Goal: Task Accomplishment & Management: Manage account settings

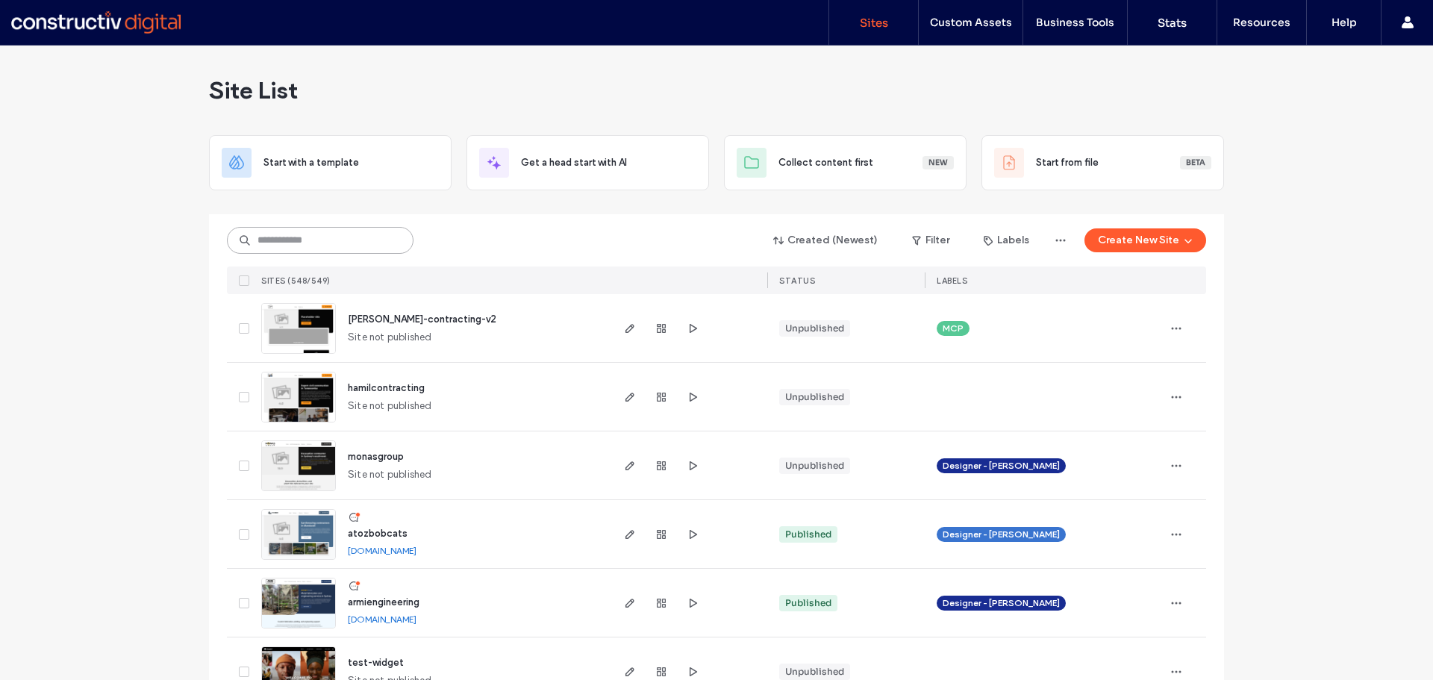
click at [313, 241] on input at bounding box center [320, 240] width 187 height 27
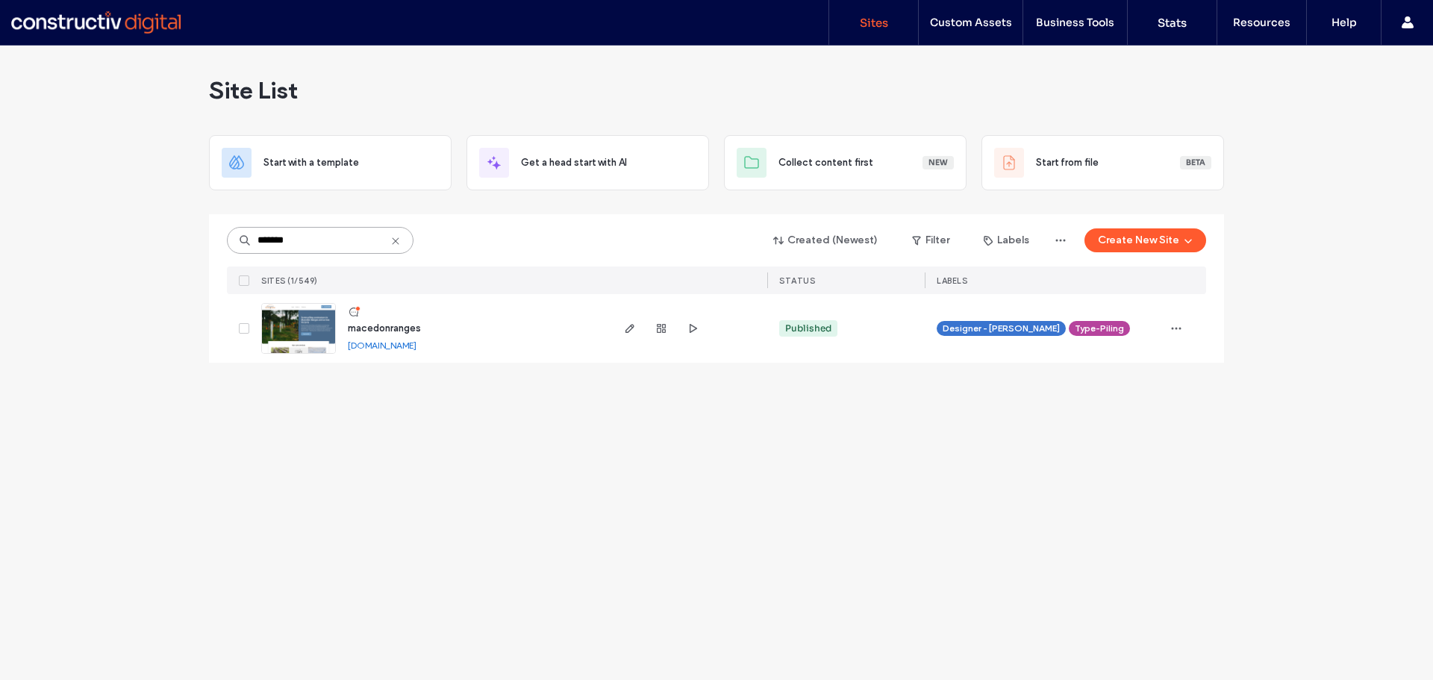
type input "*******"
click at [403, 331] on span "macedonranges" at bounding box center [384, 327] width 73 height 11
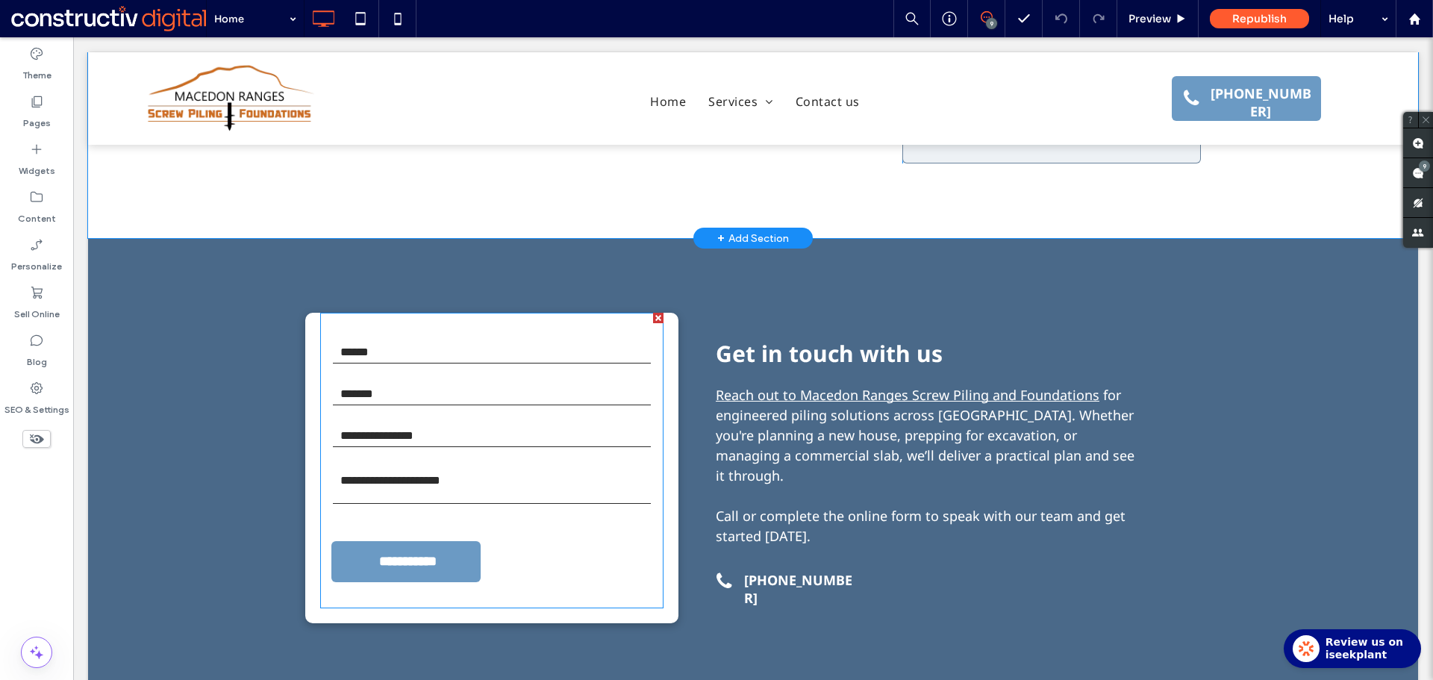
scroll to position [1642, 0]
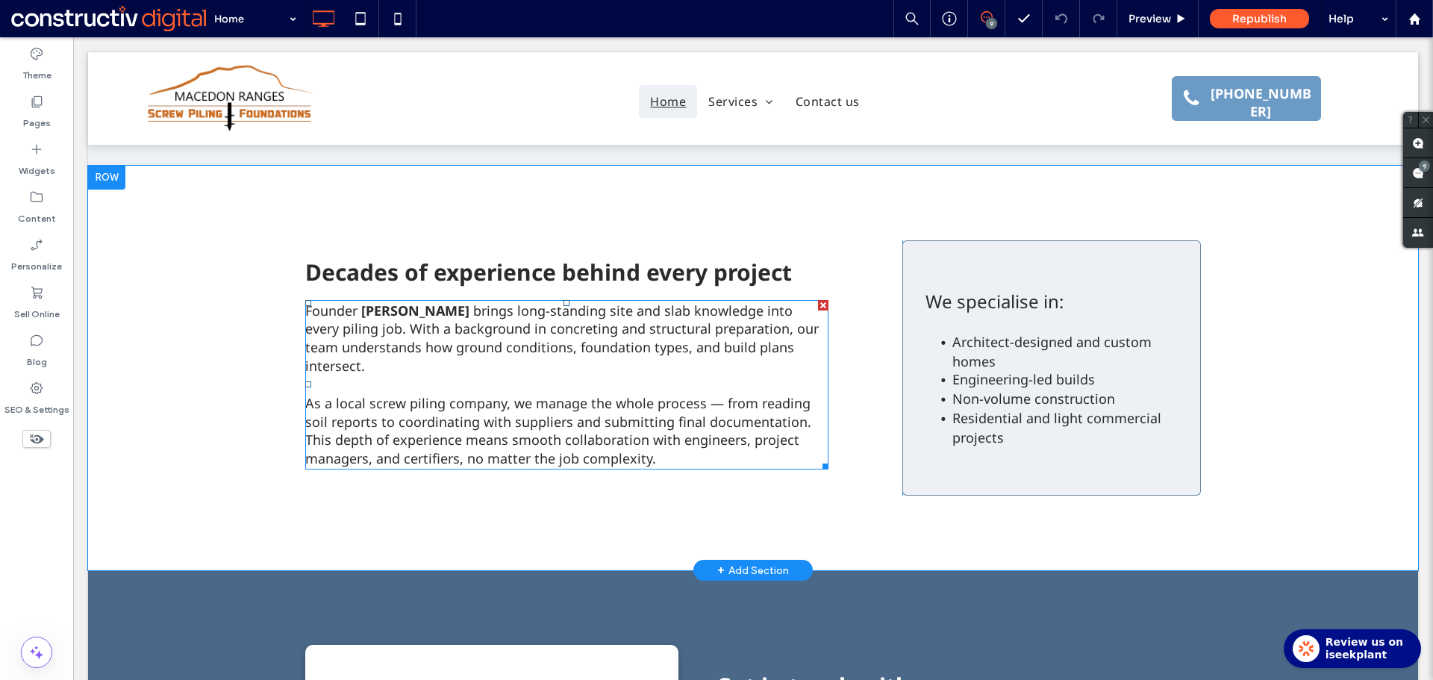
click at [419, 302] on strong "Luke Brown" at bounding box center [415, 311] width 108 height 18
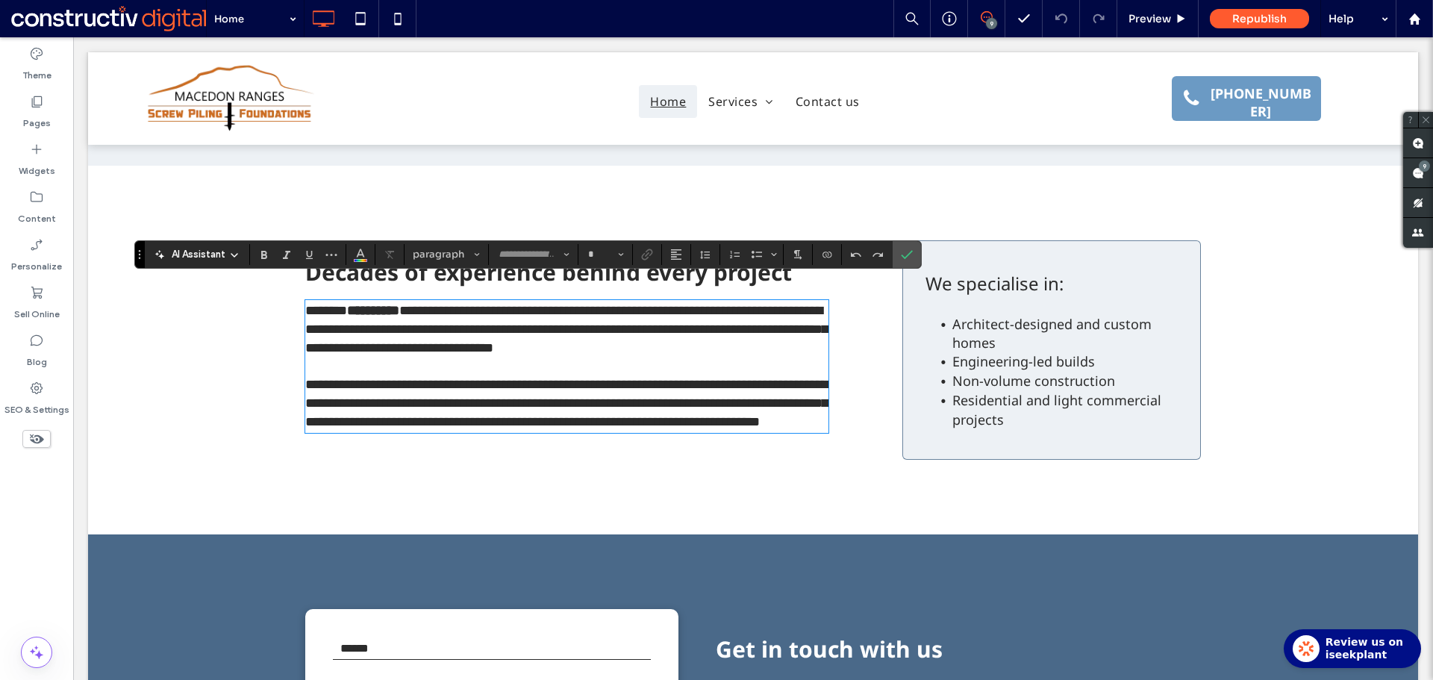
type input "*********"
type input "**"
drag, startPoint x: 437, startPoint y: 292, endPoint x: 360, endPoint y: 291, distance: 77.6
click at [360, 302] on p "**********" at bounding box center [566, 329] width 523 height 55
click at [360, 304] on strong "**********" at bounding box center [373, 310] width 52 height 13
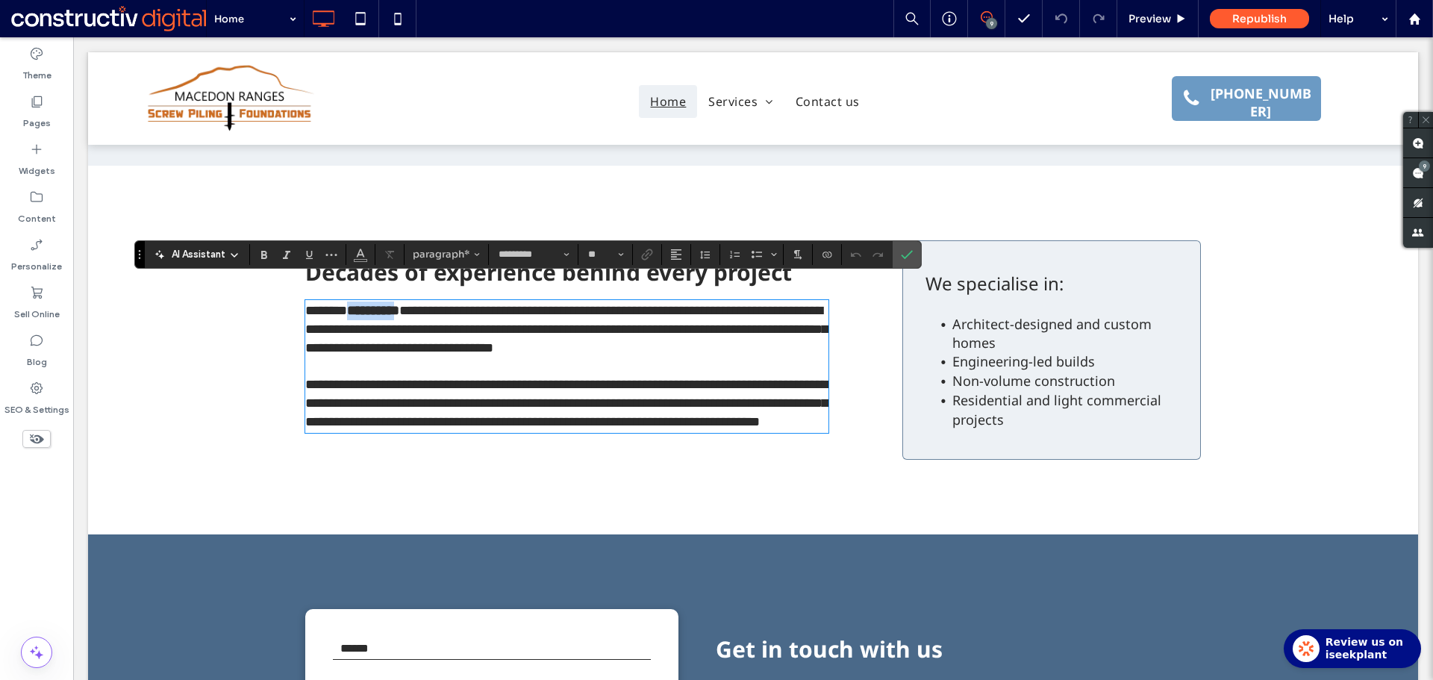
click at [399, 304] on strong "**********" at bounding box center [373, 310] width 52 height 13
click at [573, 328] on span "**********" at bounding box center [566, 329] width 522 height 51
click at [903, 257] on use "Confirm" at bounding box center [908, 254] width 12 height 9
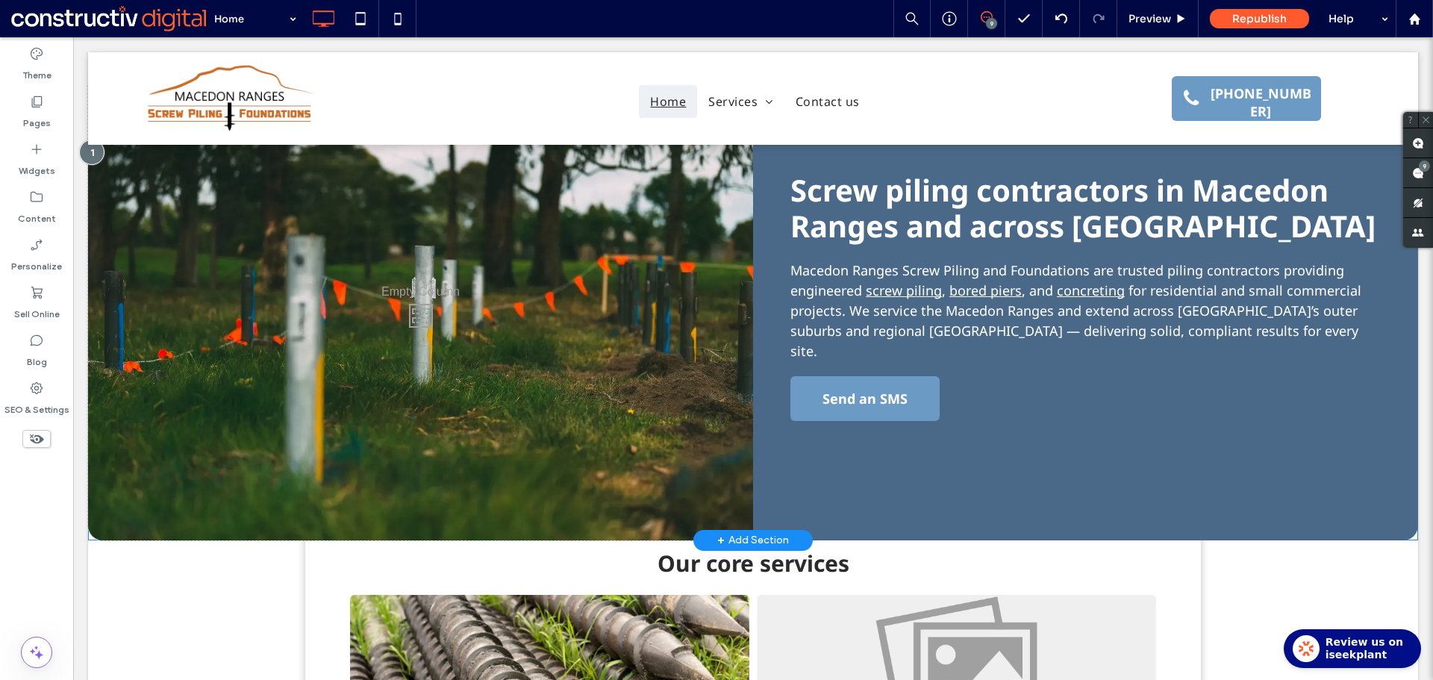
scroll to position [35, 0]
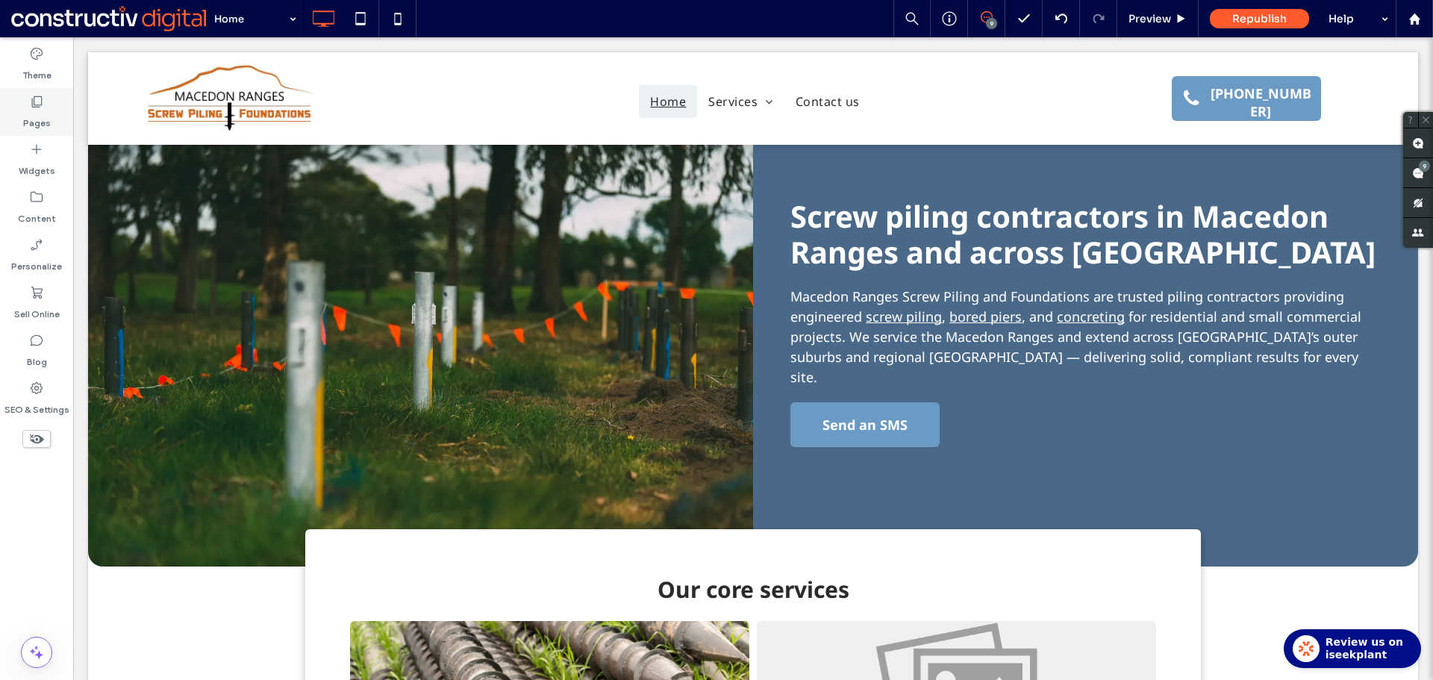
click at [31, 122] on label "Pages" at bounding box center [37, 119] width 28 height 21
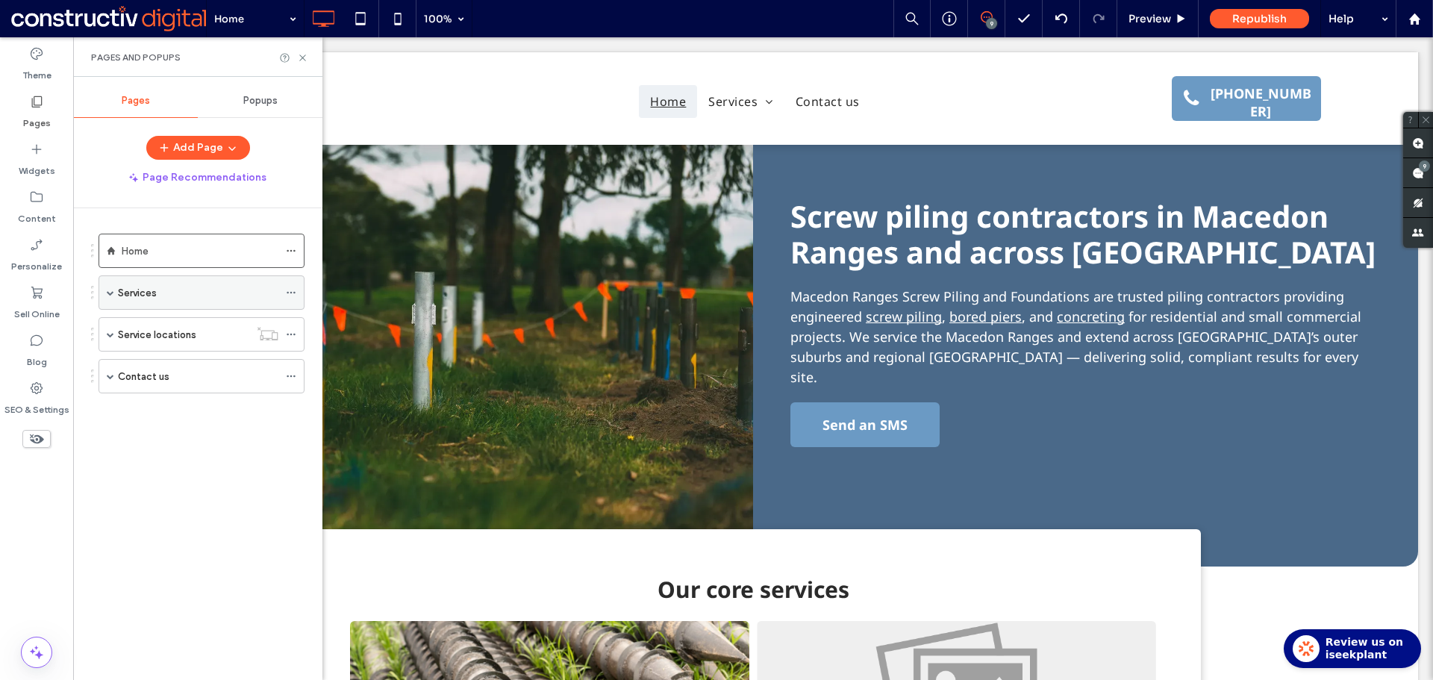
click at [165, 285] on div "Services" at bounding box center [198, 292] width 160 height 16
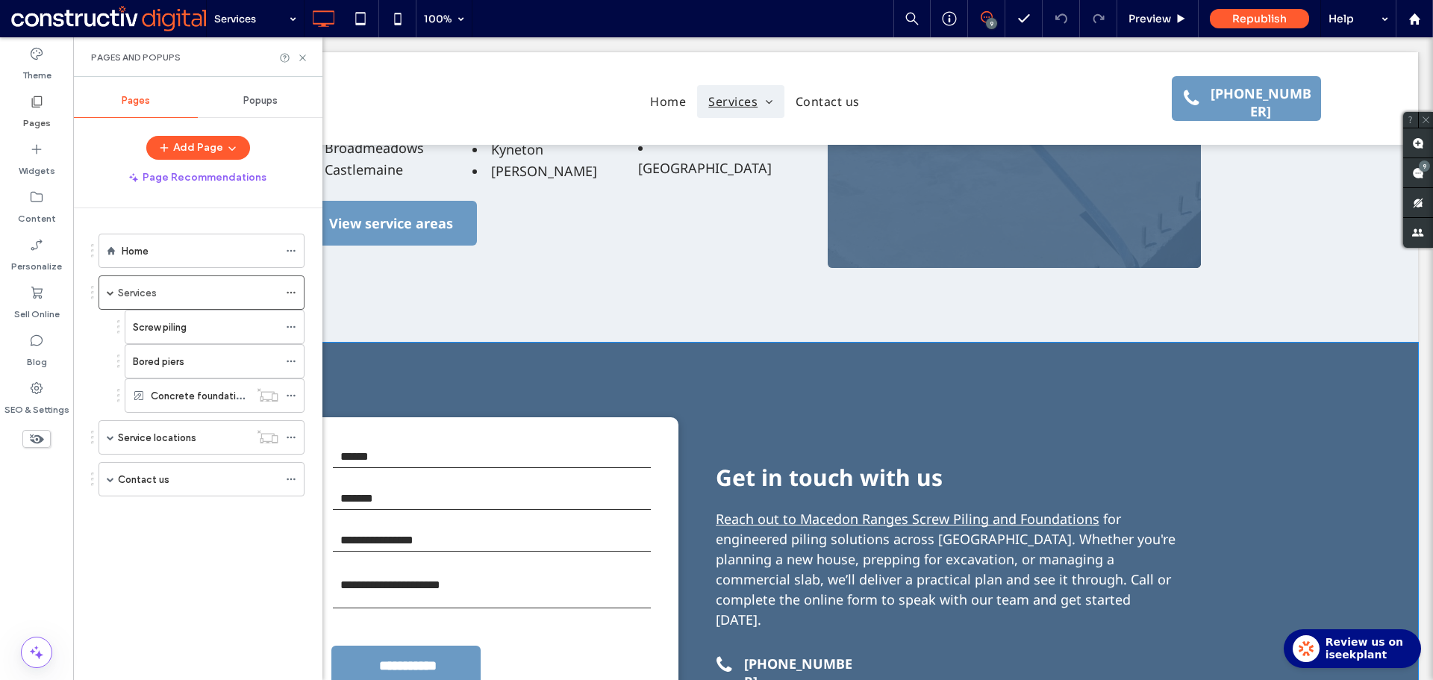
scroll to position [2164, 0]
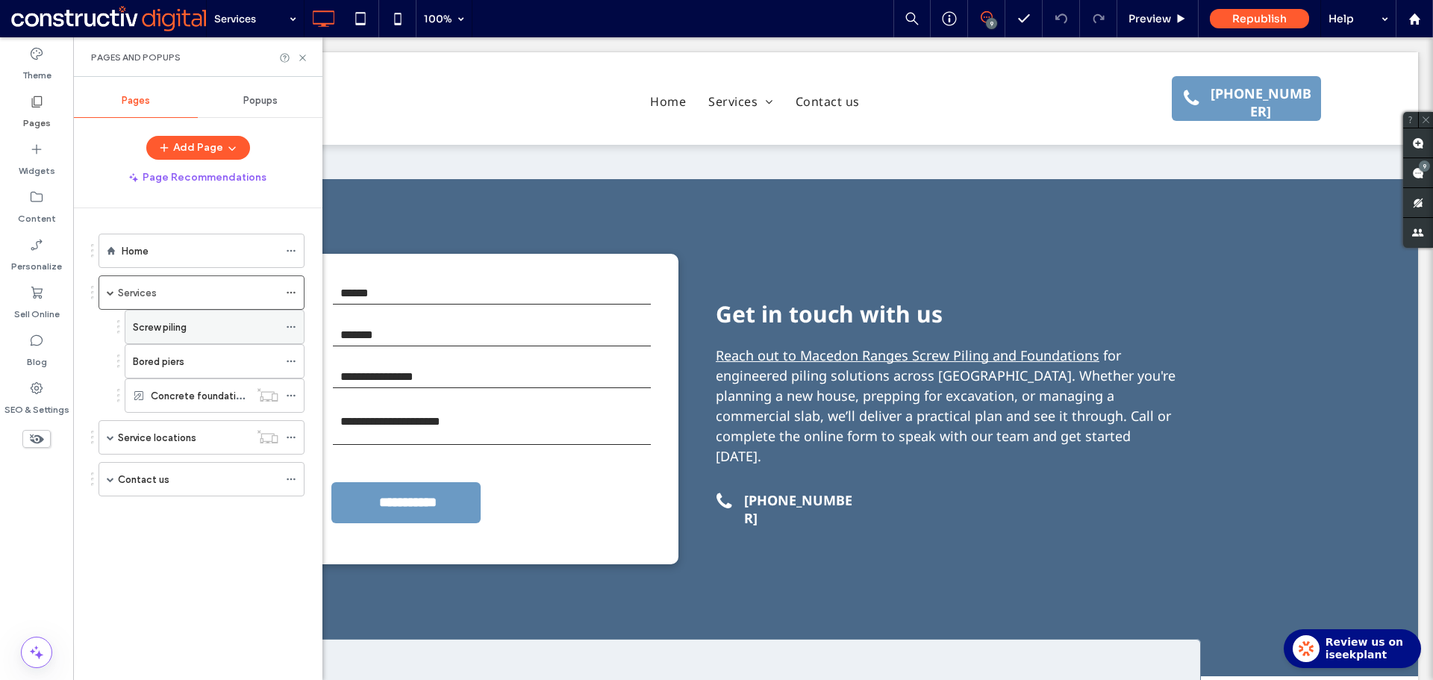
click at [173, 335] on div "Screw piling" at bounding box center [206, 326] width 146 height 33
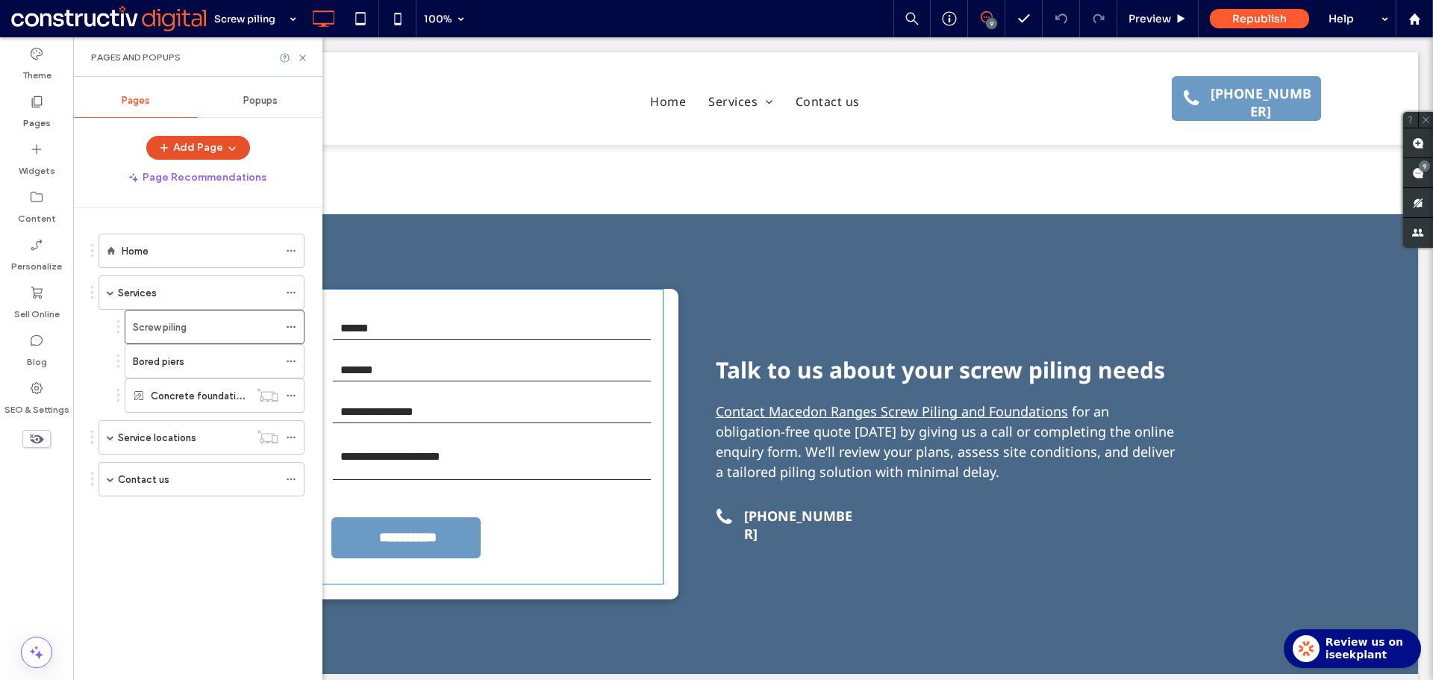
scroll to position [1416, 0]
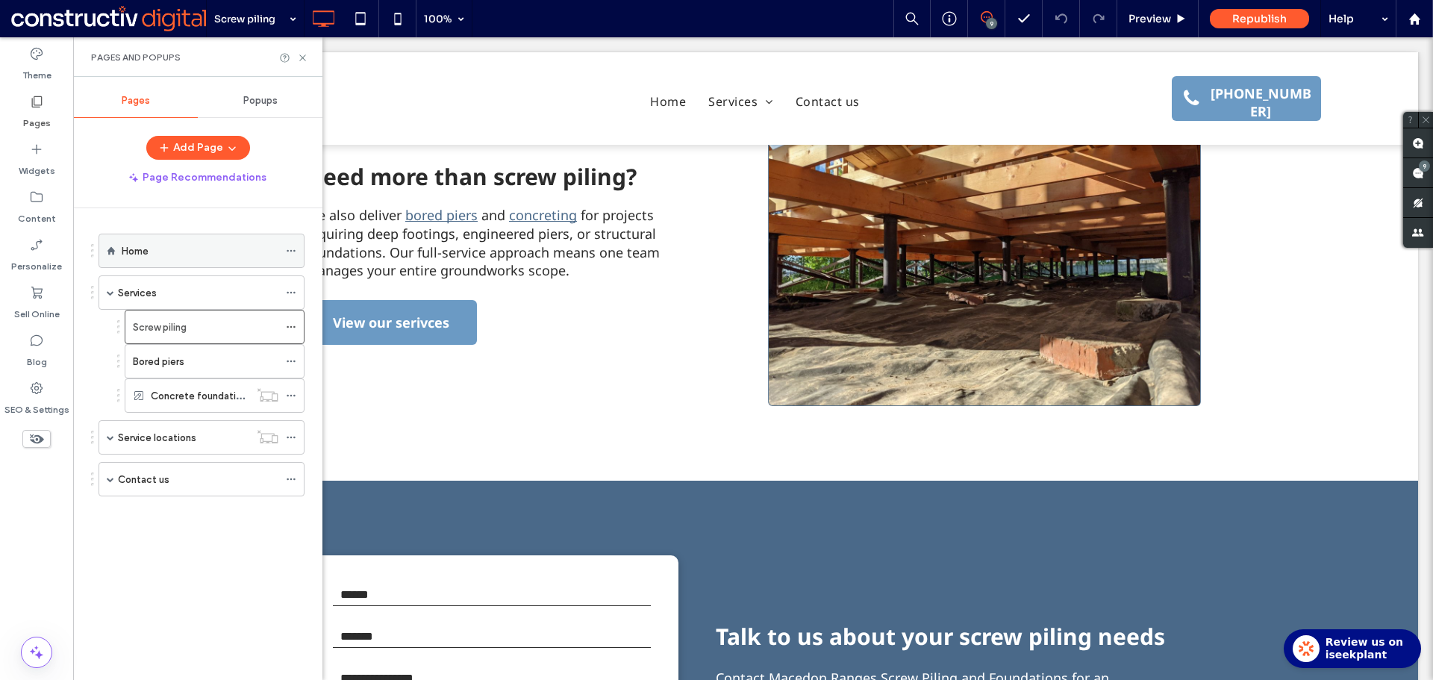
click at [154, 260] on div "Home" at bounding box center [200, 250] width 157 height 33
click at [302, 60] on icon at bounding box center [302, 57] width 11 height 11
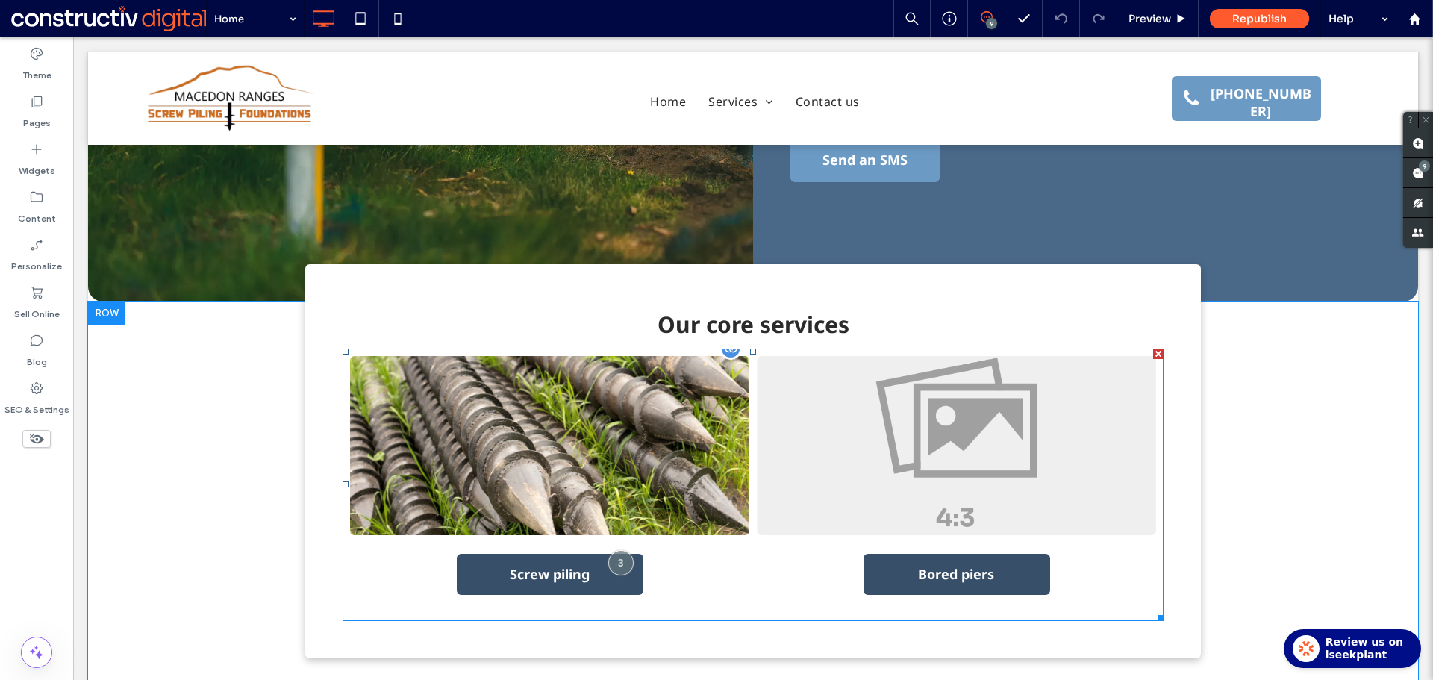
scroll to position [299, 0]
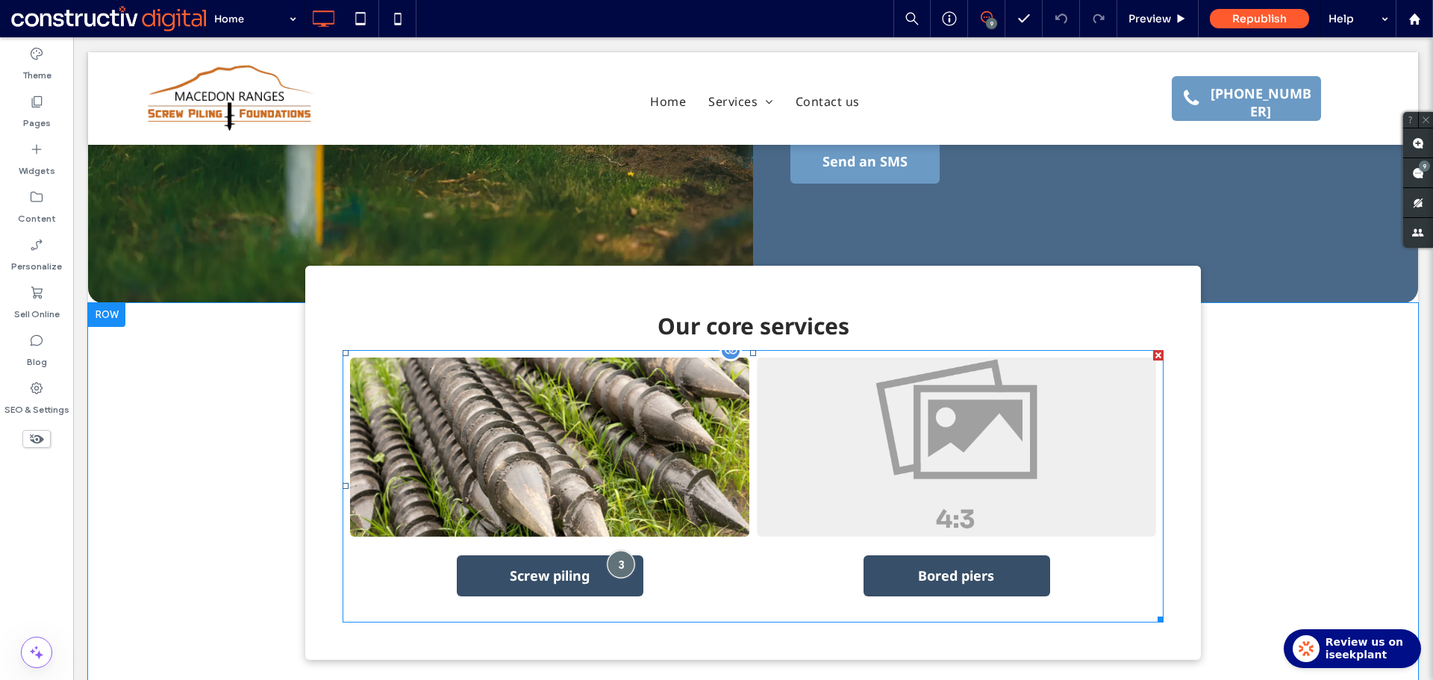
click at [617, 550] on div at bounding box center [622, 564] width 28 height 28
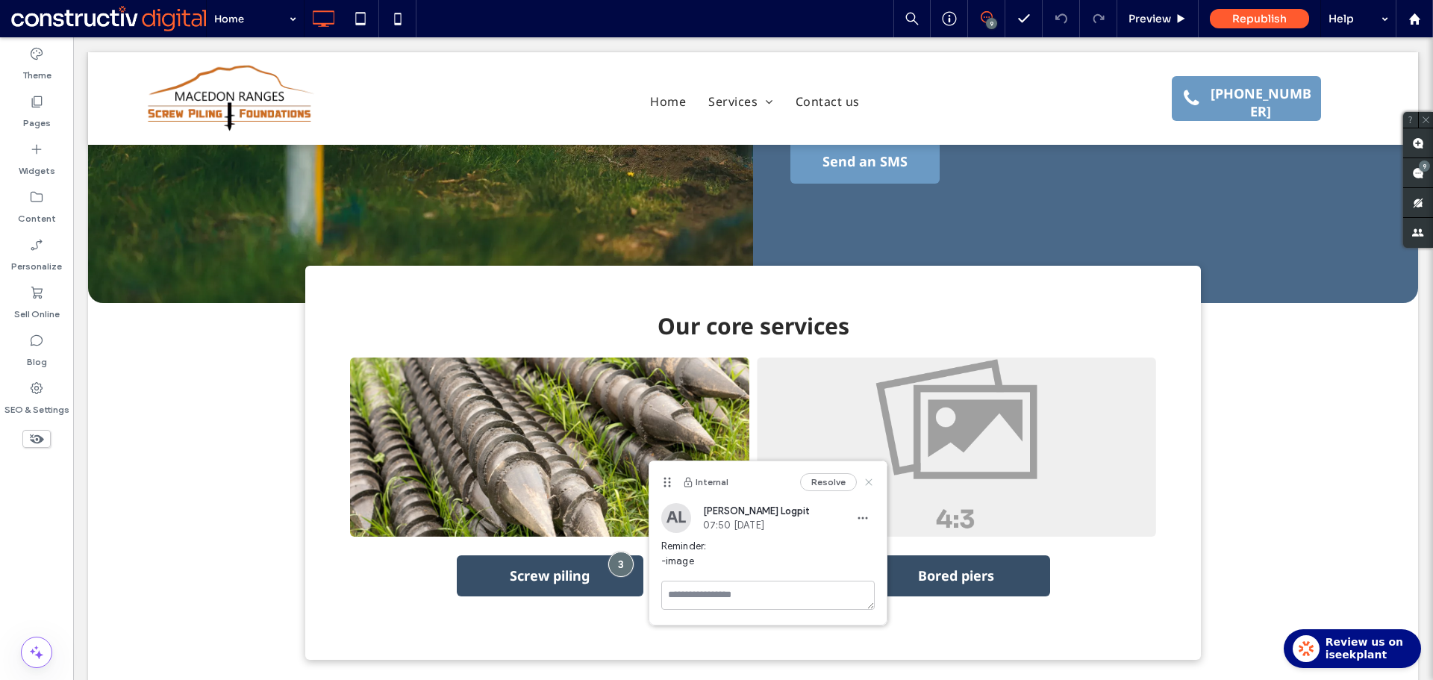
click at [869, 483] on use at bounding box center [868, 481] width 7 height 7
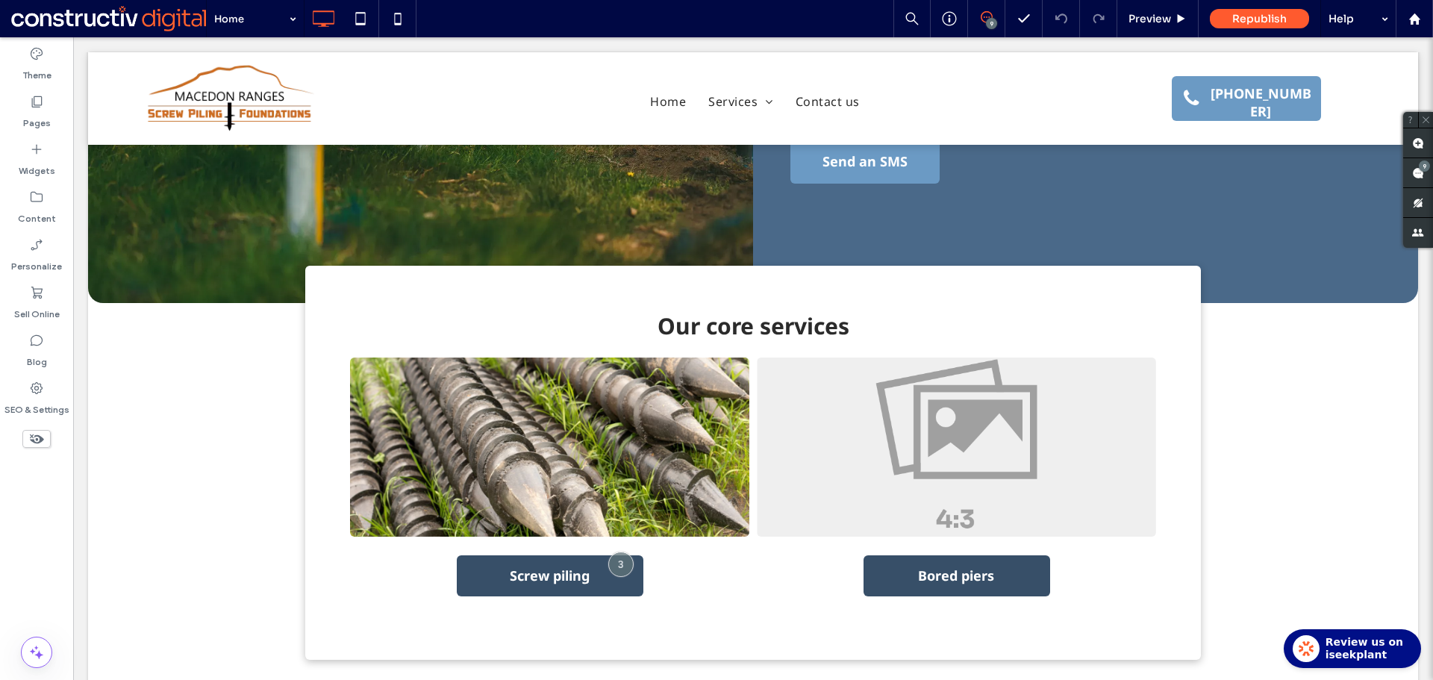
click at [991, 19] on div "9" at bounding box center [991, 23] width 11 height 11
click at [1416, 149] on use at bounding box center [1418, 143] width 12 height 12
click at [1077, 538] on span "Bored piers" at bounding box center [956, 576] width 399 height 78
type textarea "**********"
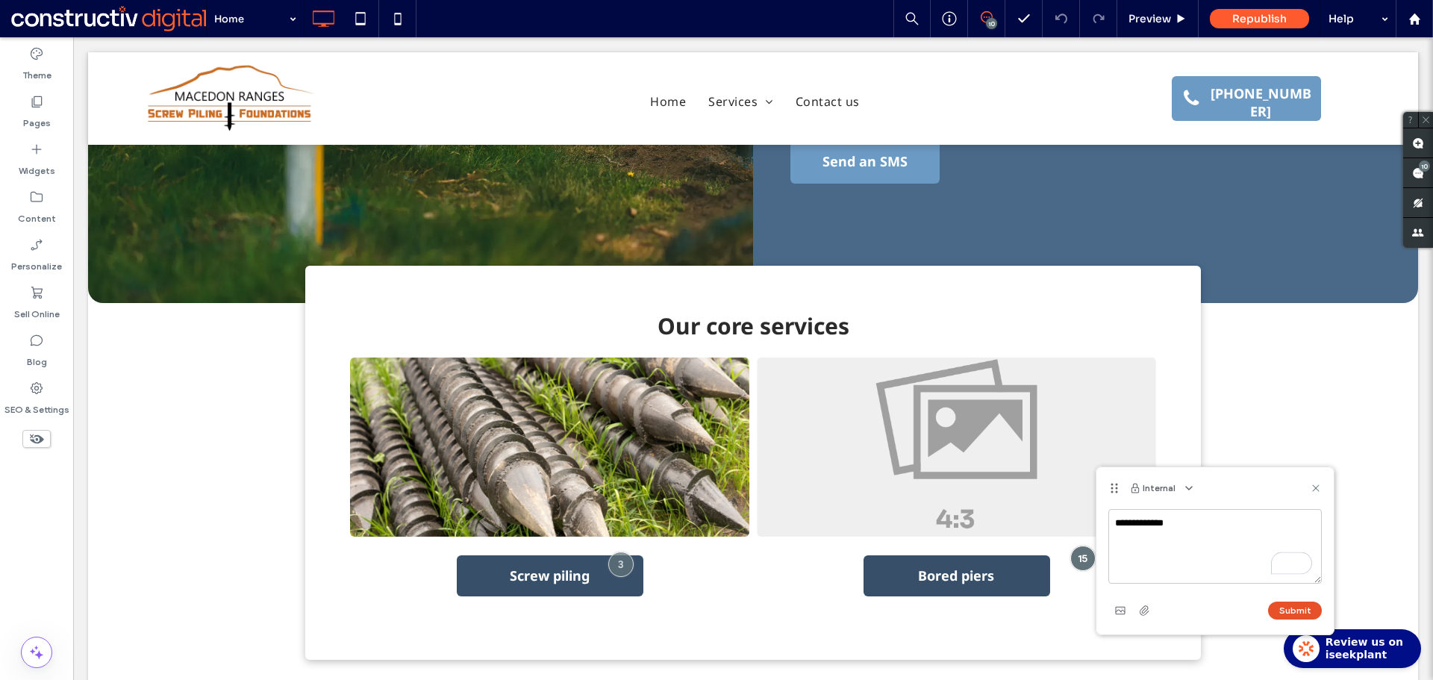
click at [1284, 613] on button "Submit" at bounding box center [1295, 611] width 54 height 18
click at [1315, 489] on use at bounding box center [1315, 487] width 7 height 7
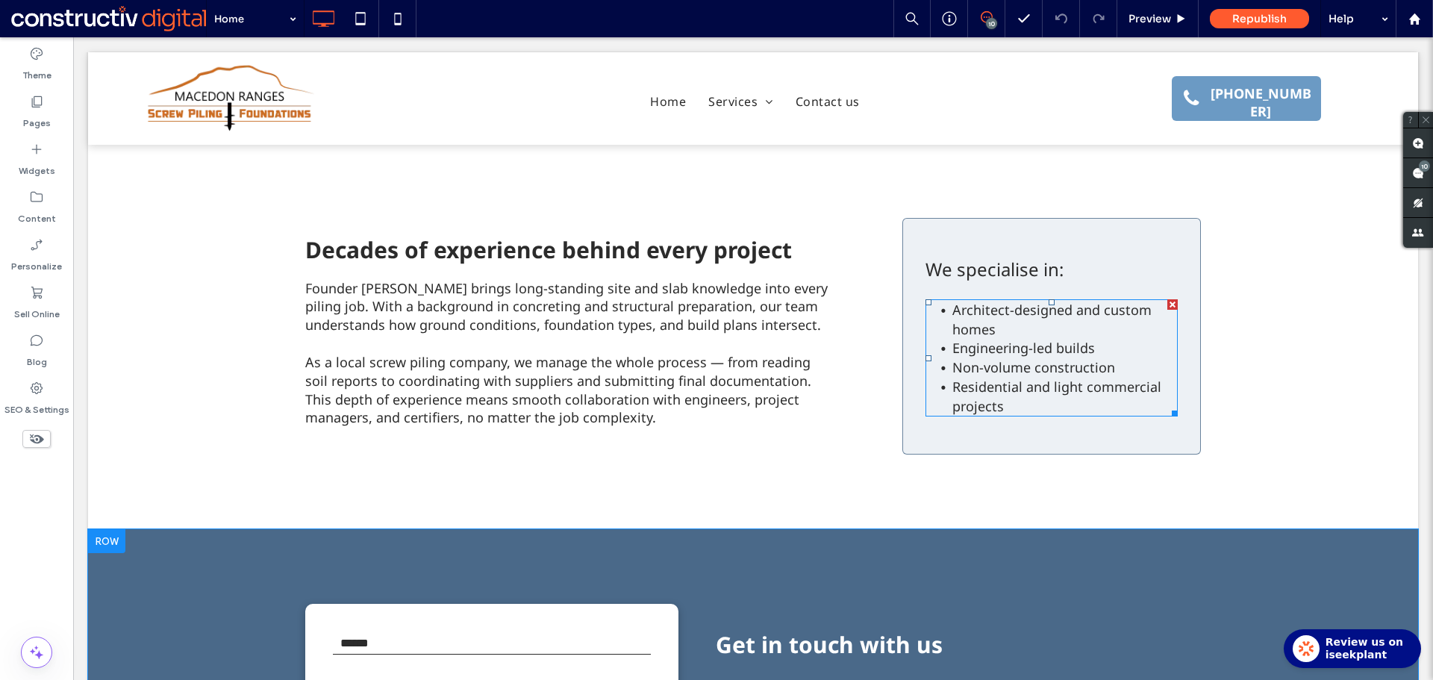
scroll to position [1940, 0]
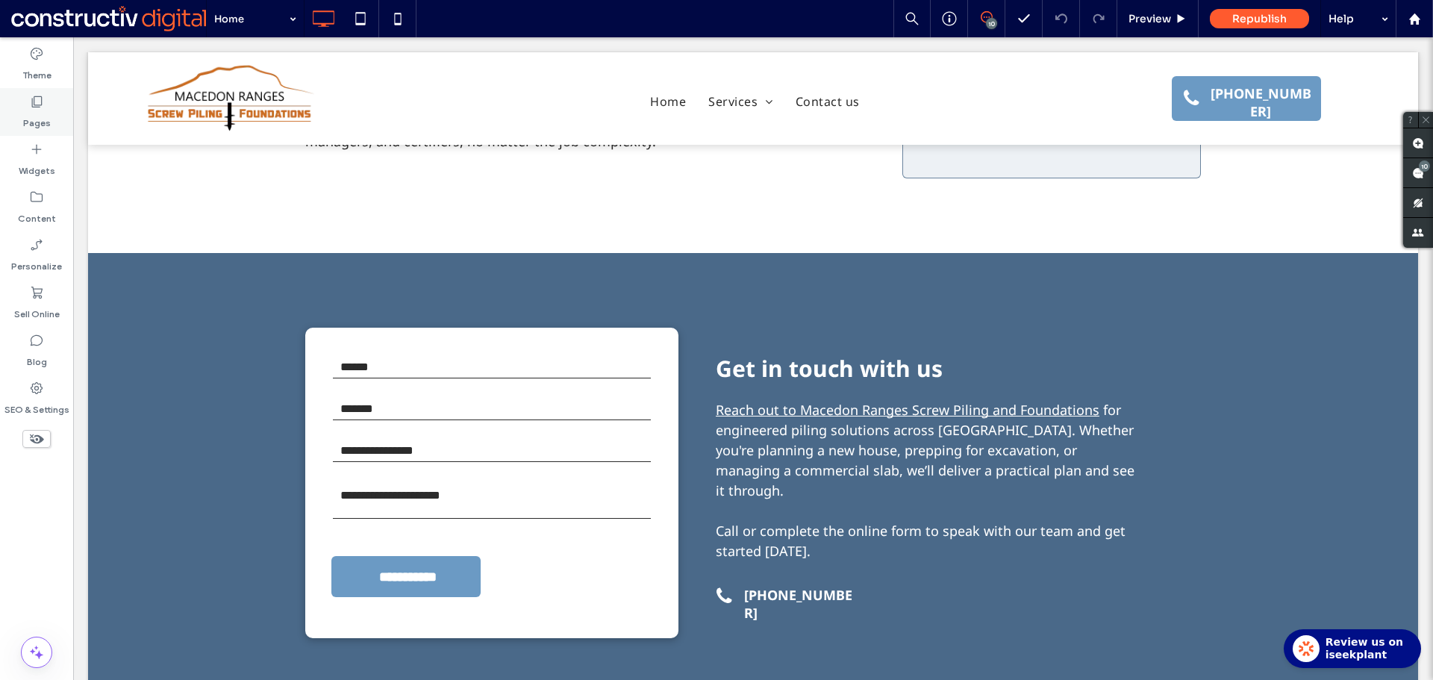
click at [36, 119] on label "Pages" at bounding box center [37, 119] width 28 height 21
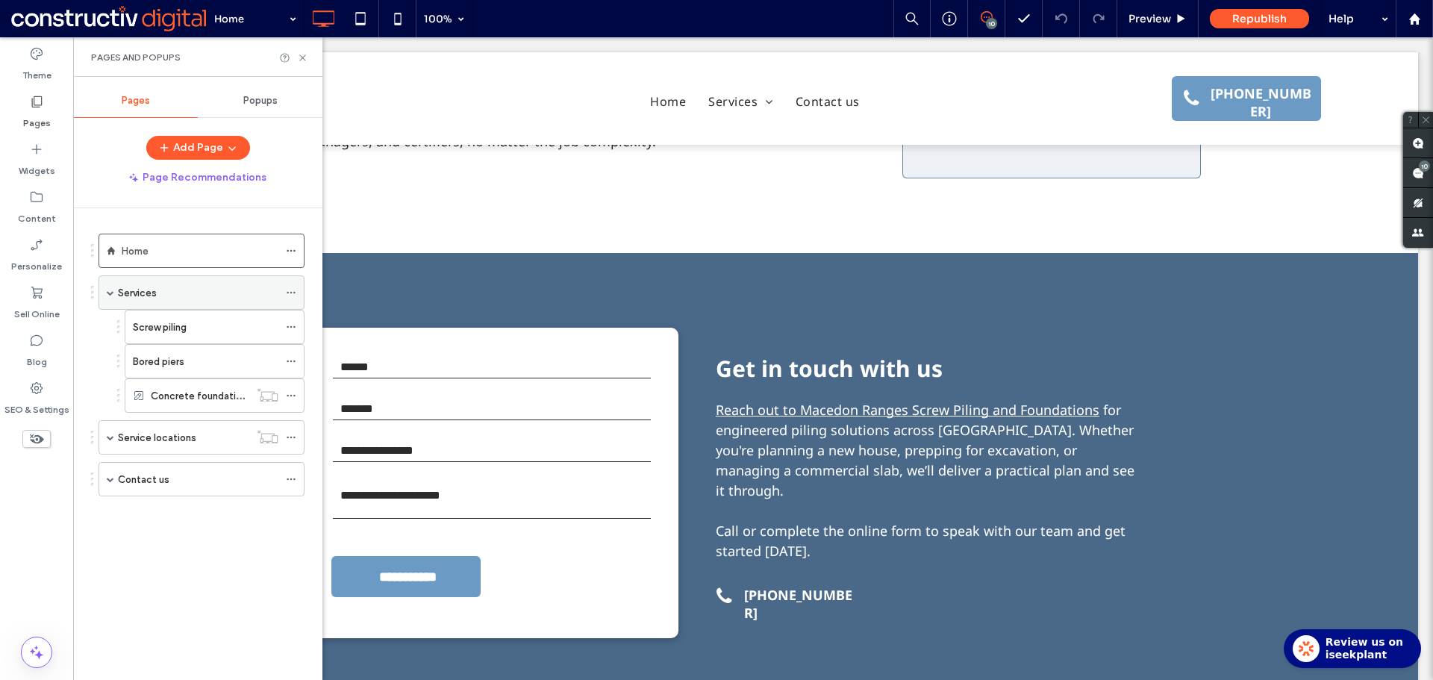
click at [154, 295] on label "Services" at bounding box center [137, 293] width 39 height 26
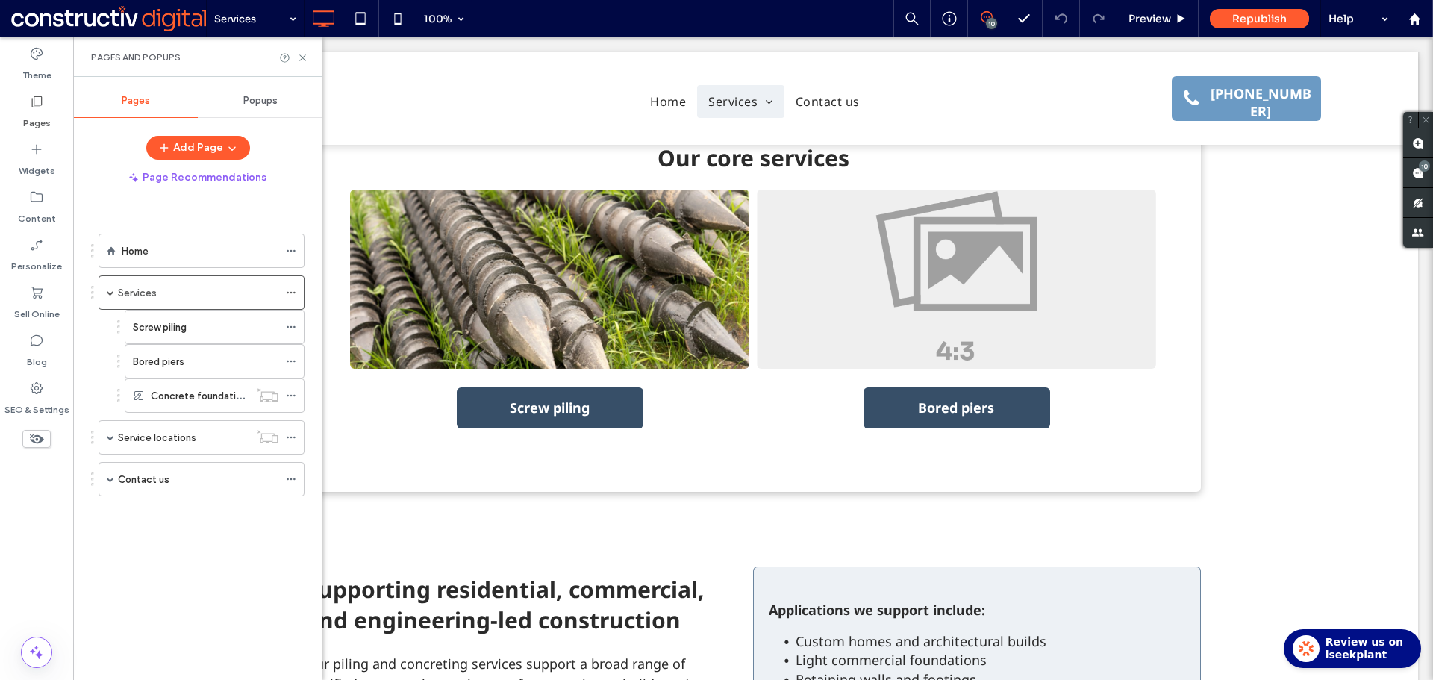
scroll to position [522, 0]
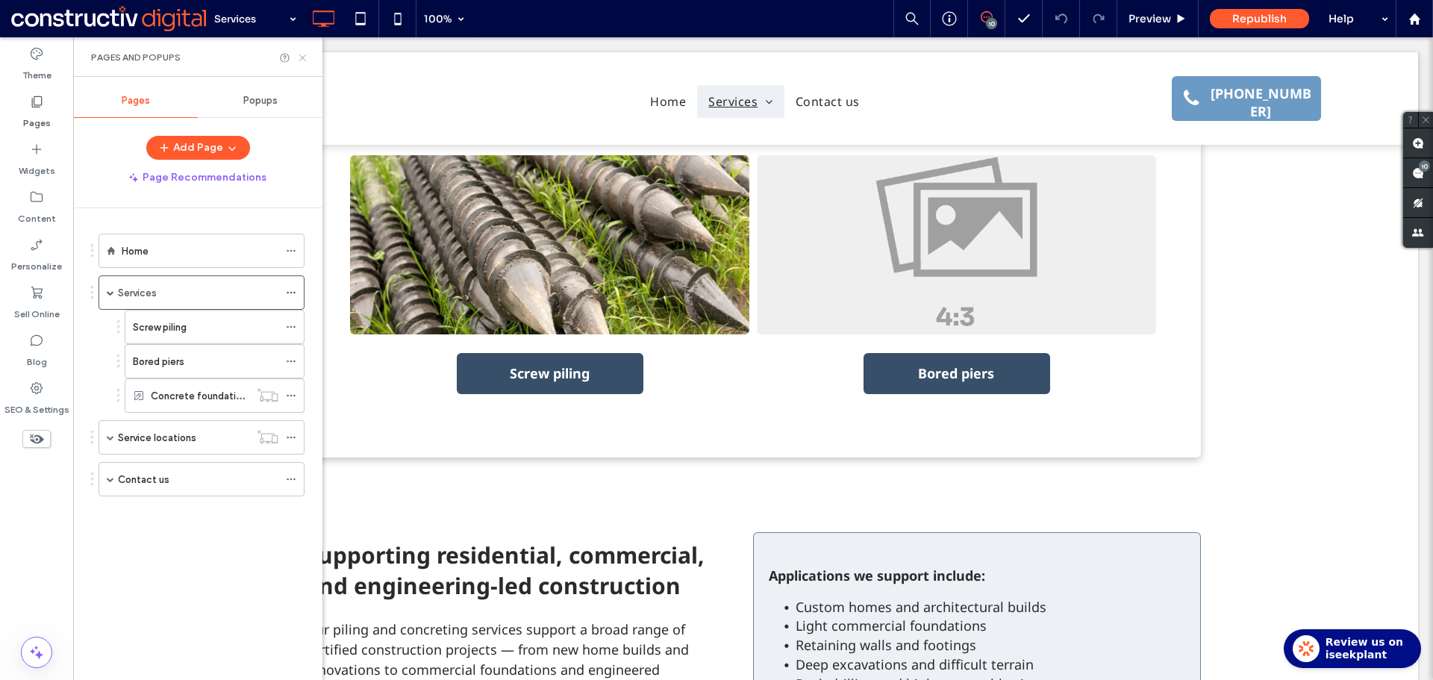
drag, startPoint x: 300, startPoint y: 60, endPoint x: 204, endPoint y: 252, distance: 214.6
click at [300, 60] on use at bounding box center [302, 57] width 6 height 6
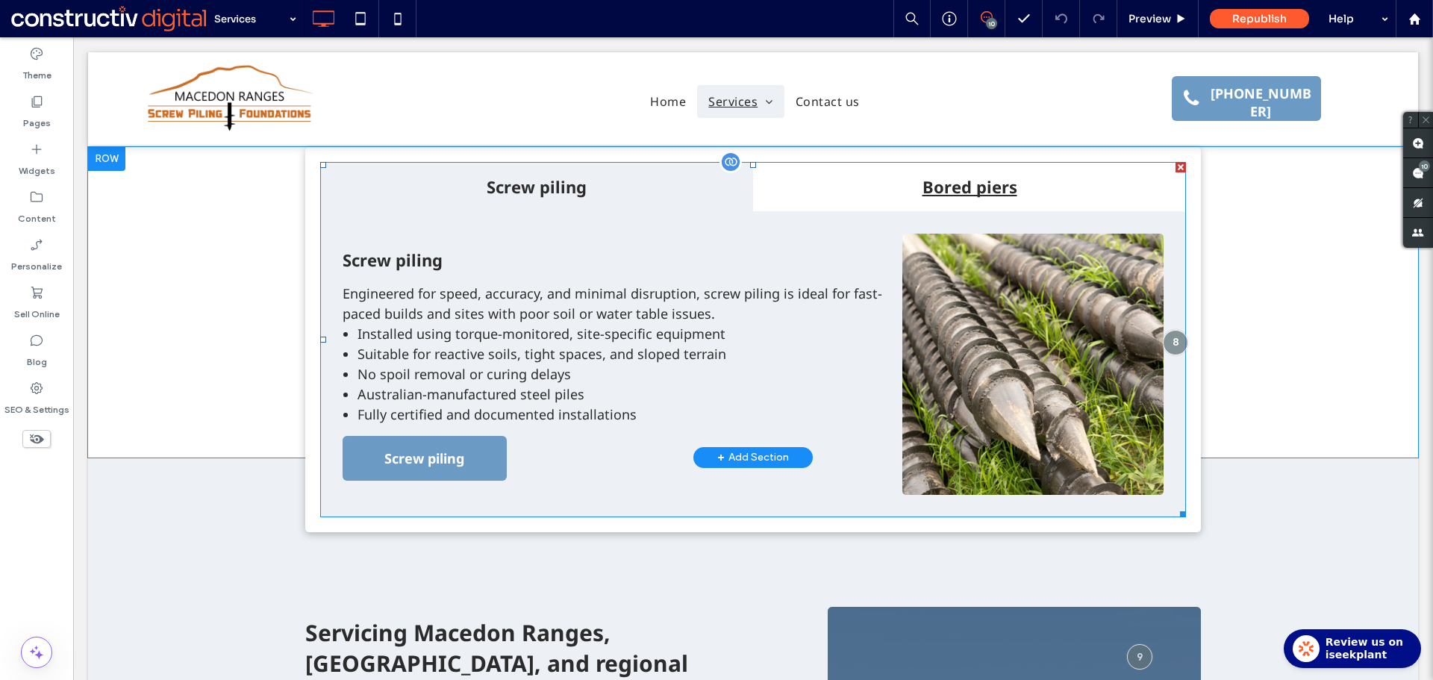
scroll to position [1194, 0]
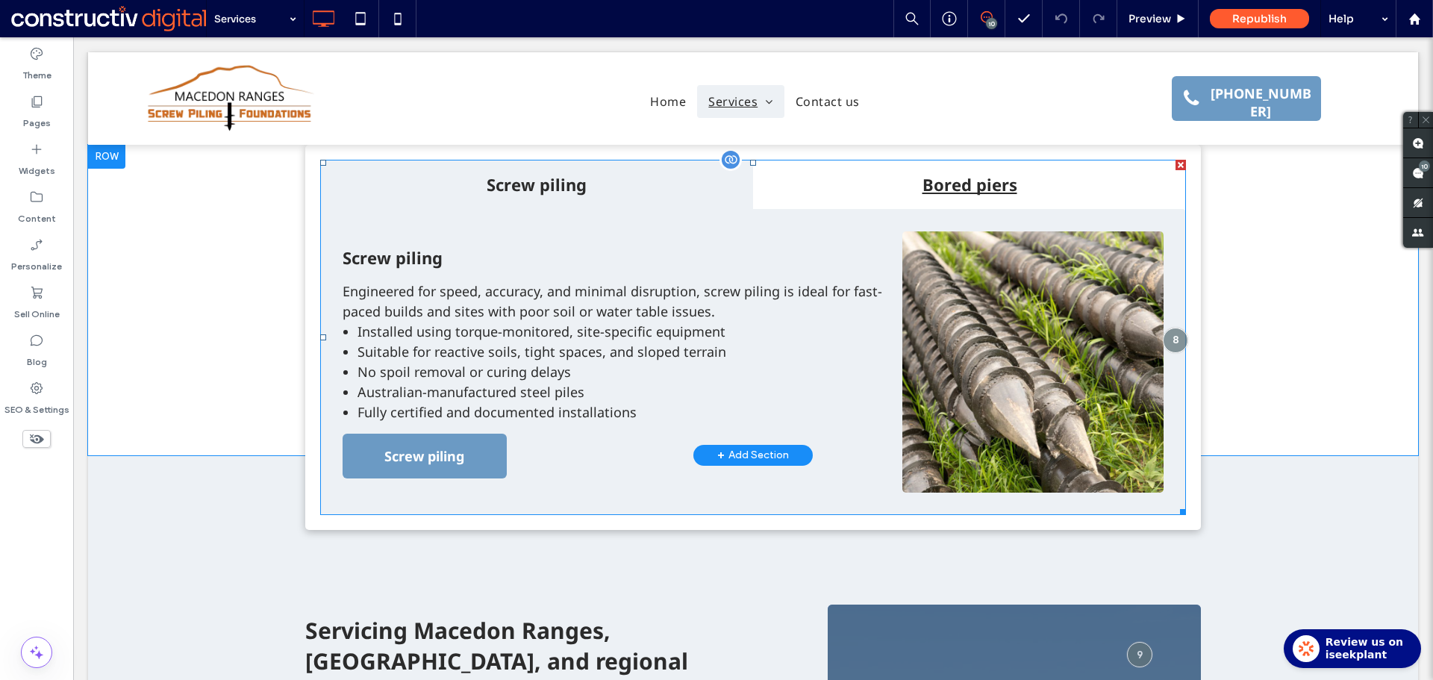
click at [690, 274] on span at bounding box center [753, 337] width 866 height 355
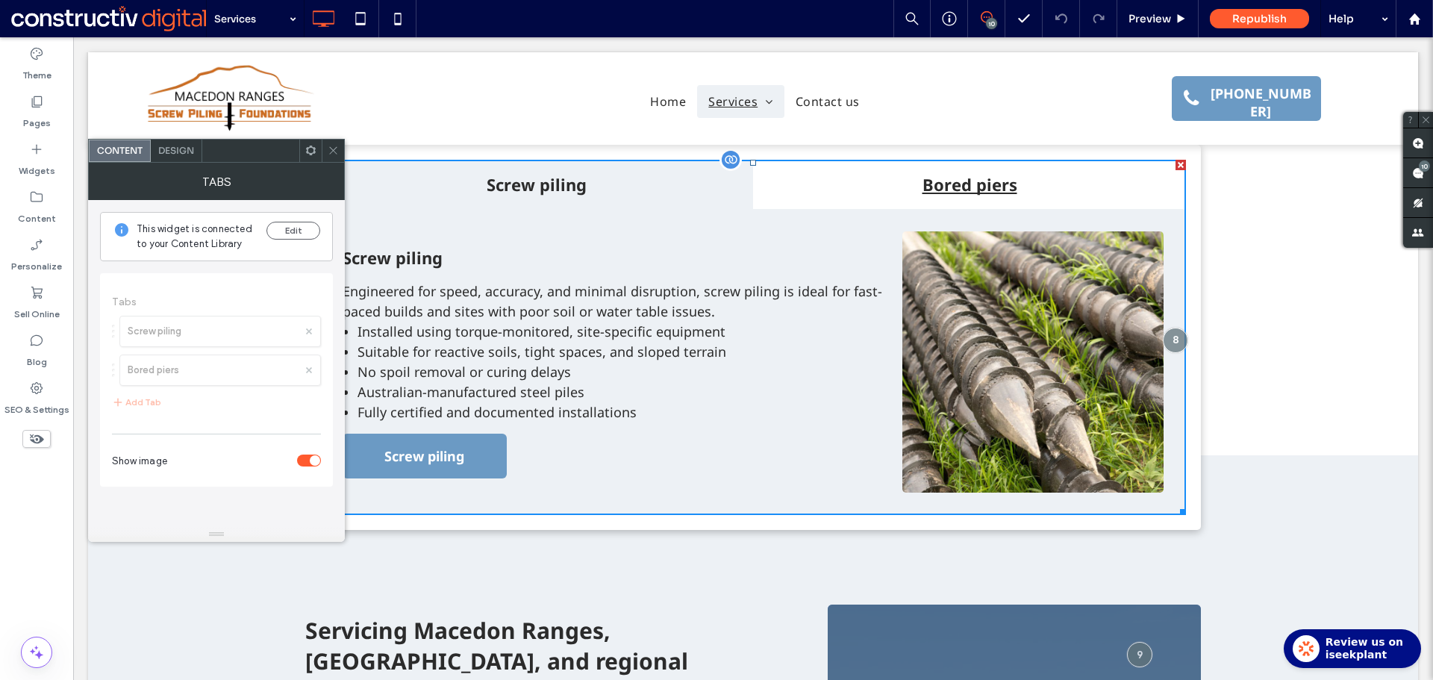
click at [706, 281] on p "Engineered for speed, accuracy, and minimal disruption, screw piling is ideal f…" at bounding box center [615, 301] width 545 height 40
click at [335, 151] on icon at bounding box center [333, 150] width 11 height 11
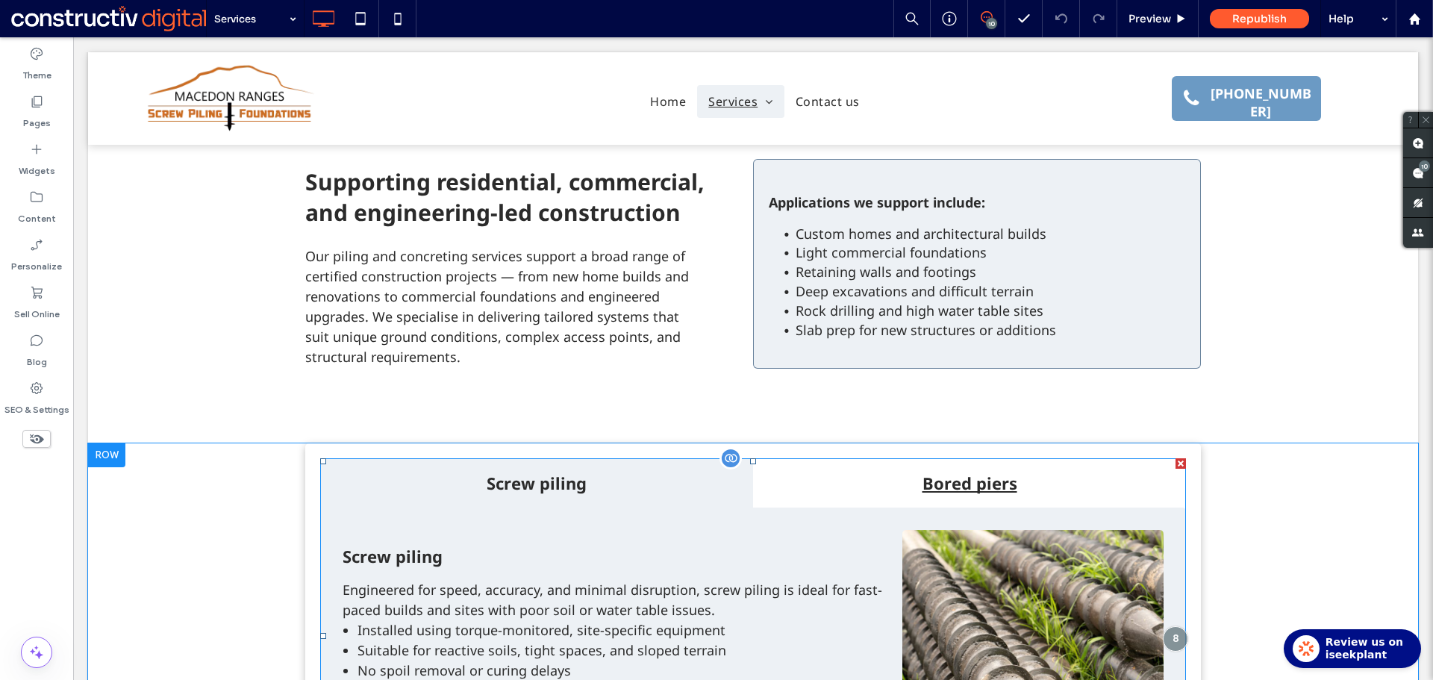
scroll to position [1120, 0]
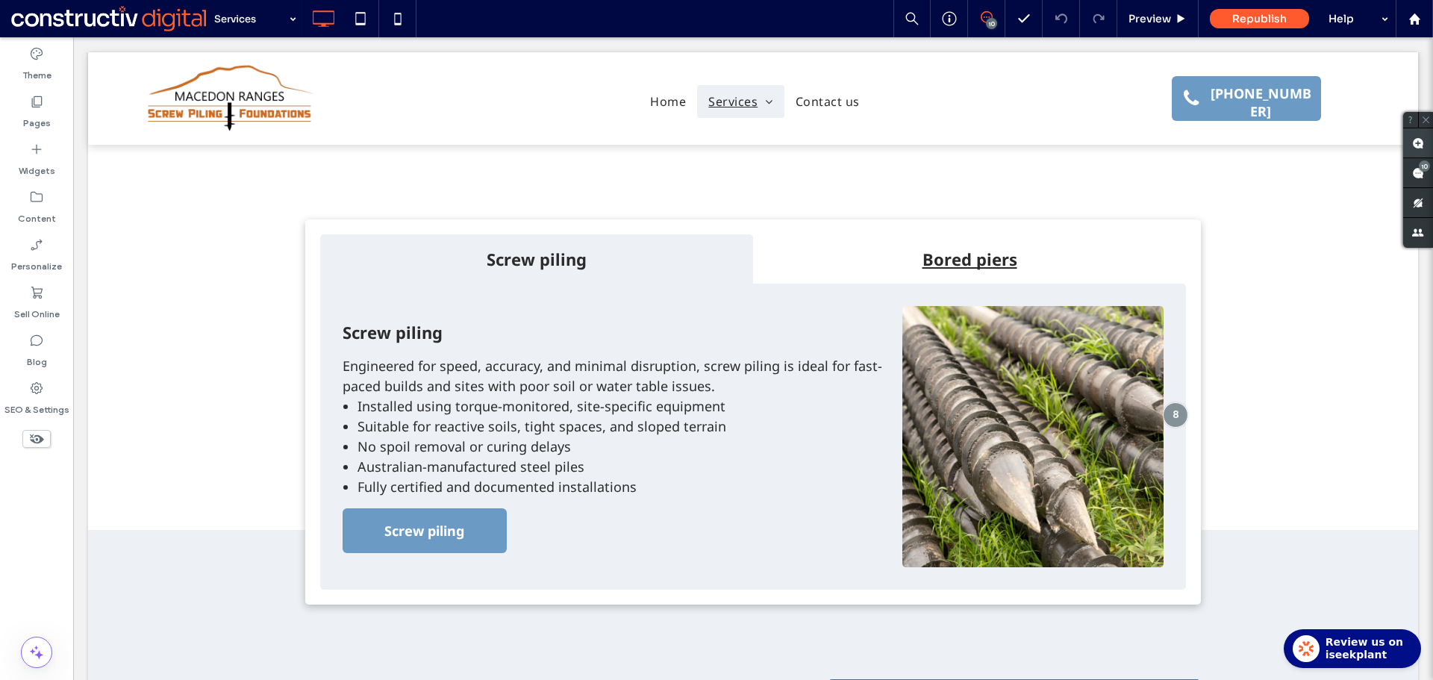
click at [1420, 135] on span at bounding box center [1418, 142] width 30 height 29
click at [695, 396] on li "Installed using torque-monitored, site-specific equipment" at bounding box center [622, 406] width 530 height 20
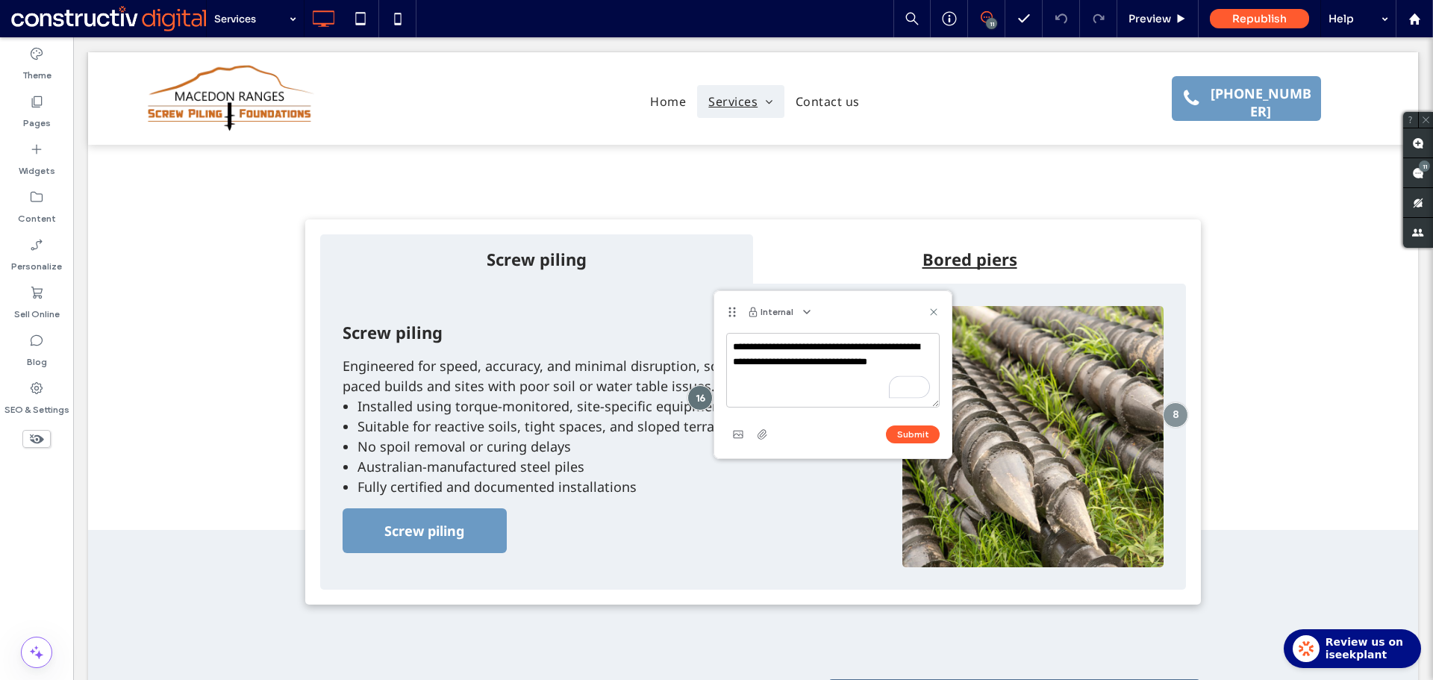
type textarea "**********"
click at [904, 444] on div "Submit" at bounding box center [832, 434] width 213 height 24
click at [905, 436] on button "Submit" at bounding box center [913, 434] width 54 height 18
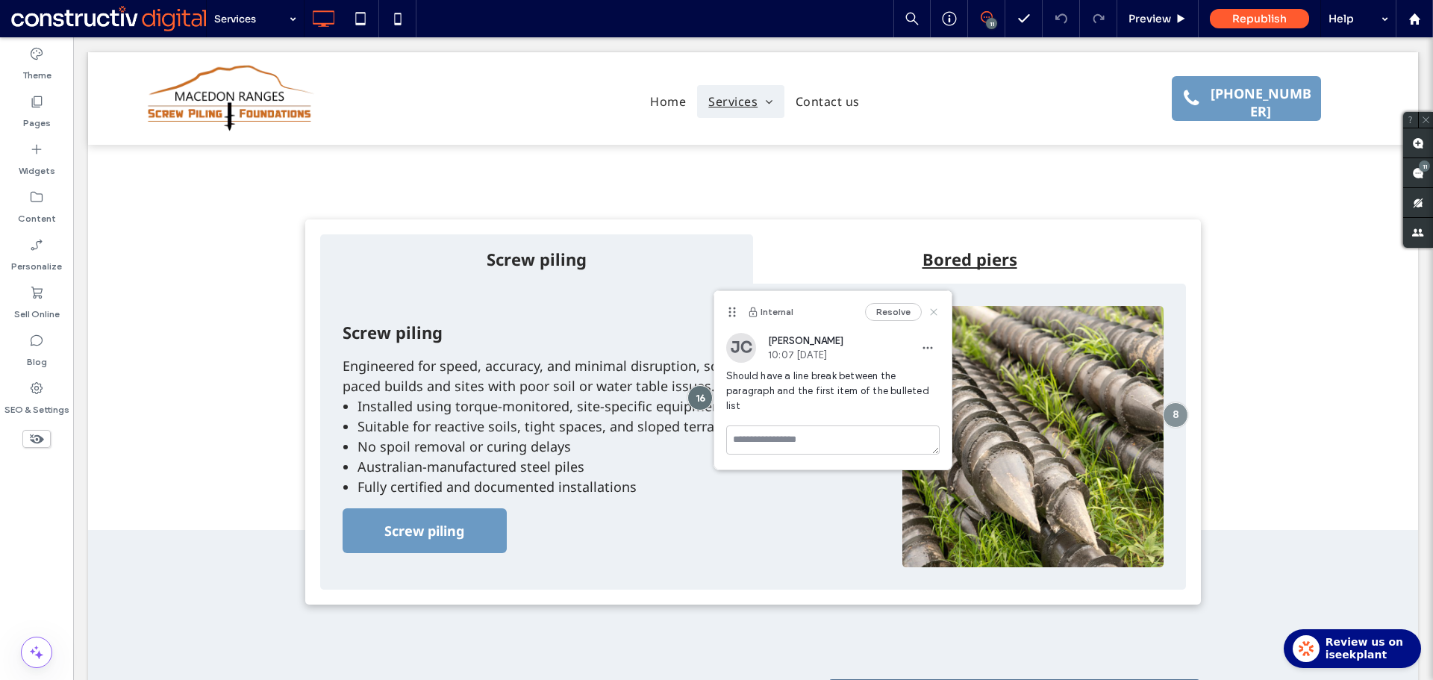
click at [935, 310] on use at bounding box center [933, 311] width 7 height 7
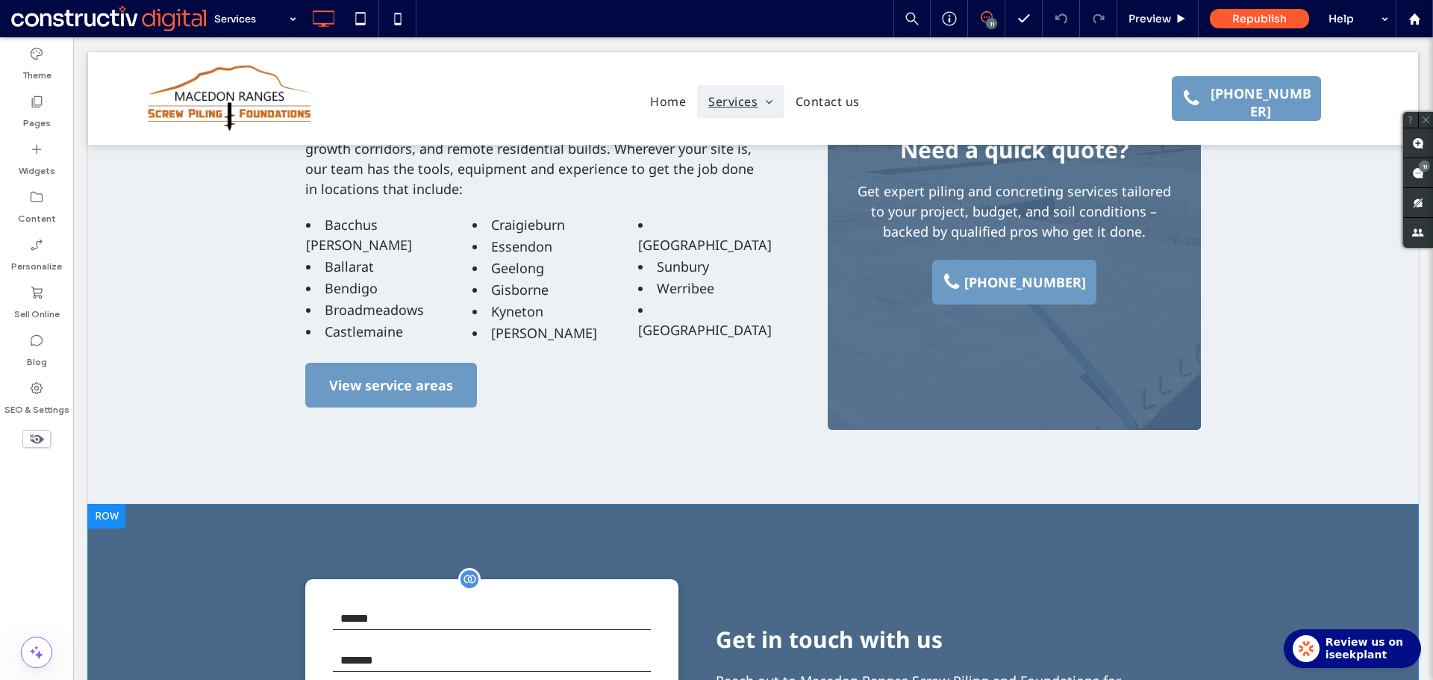
scroll to position [1940, 0]
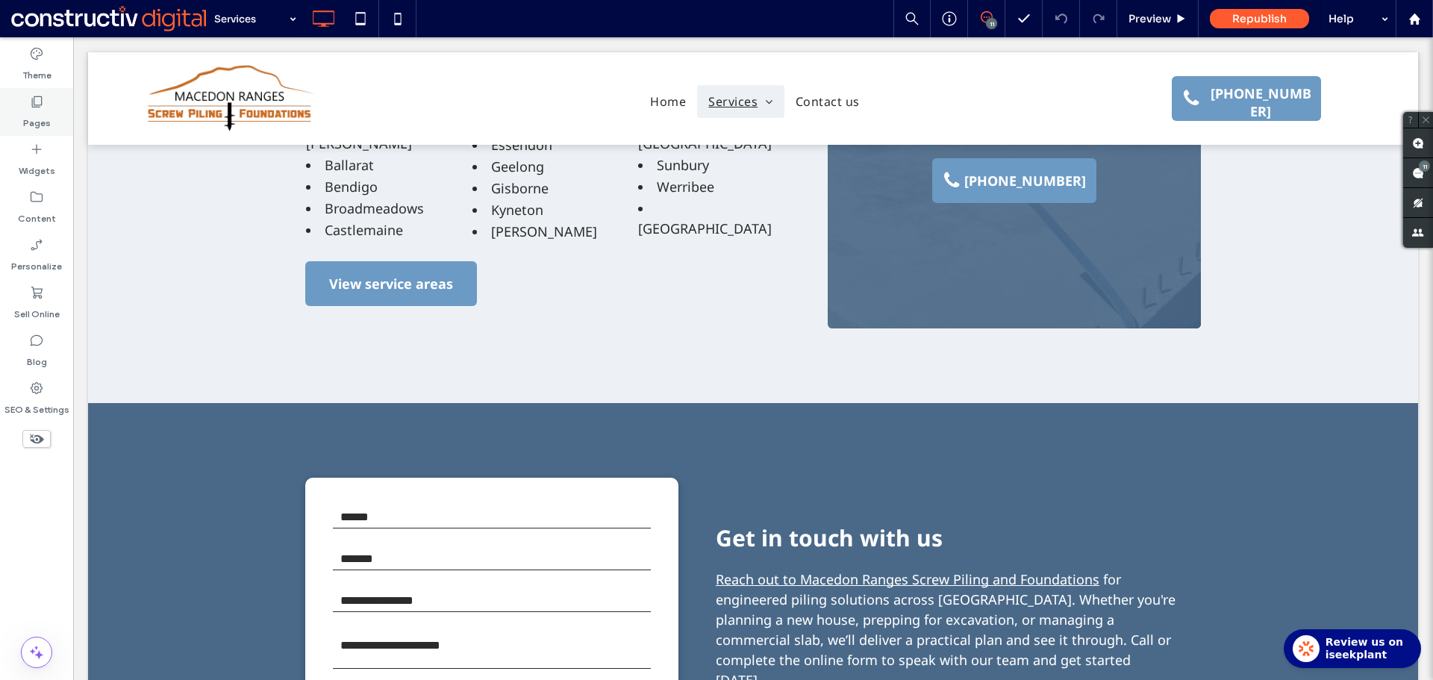
click at [42, 108] on icon at bounding box center [36, 101] width 15 height 15
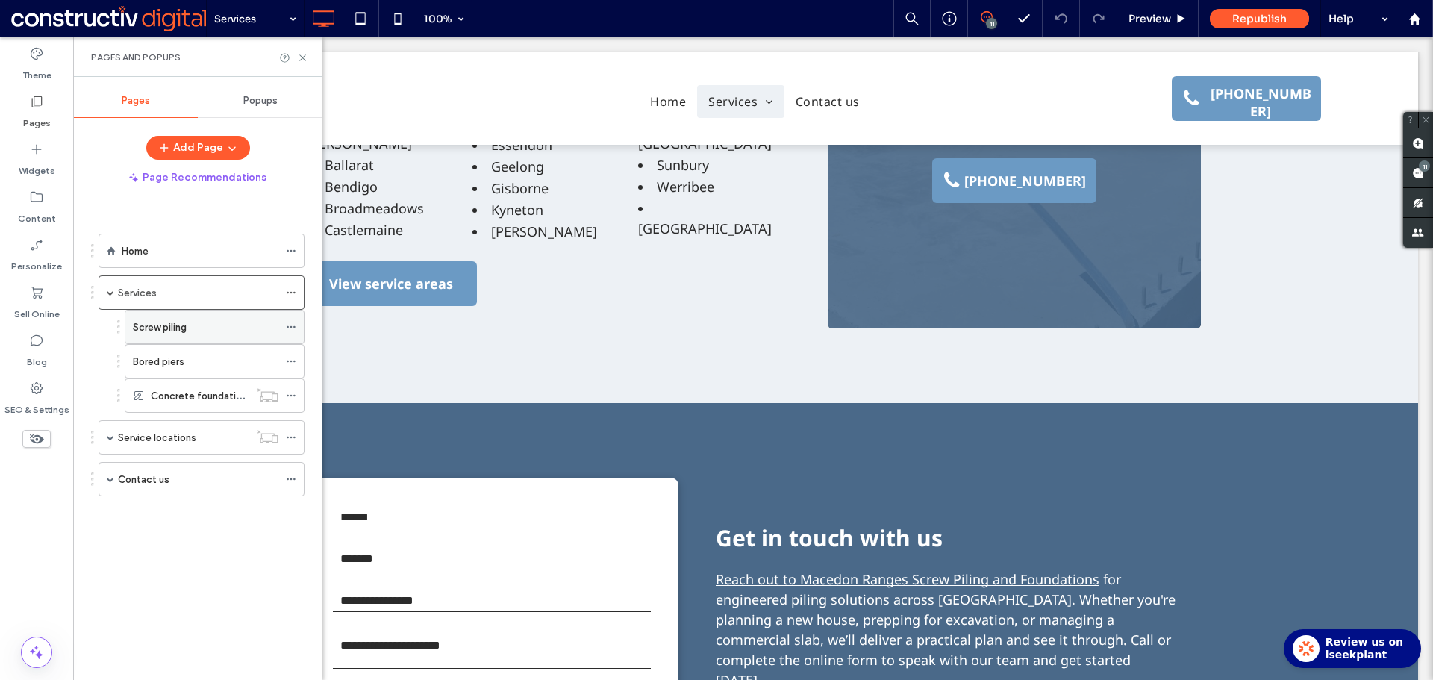
click at [149, 330] on label "Screw piling" at bounding box center [160, 327] width 54 height 26
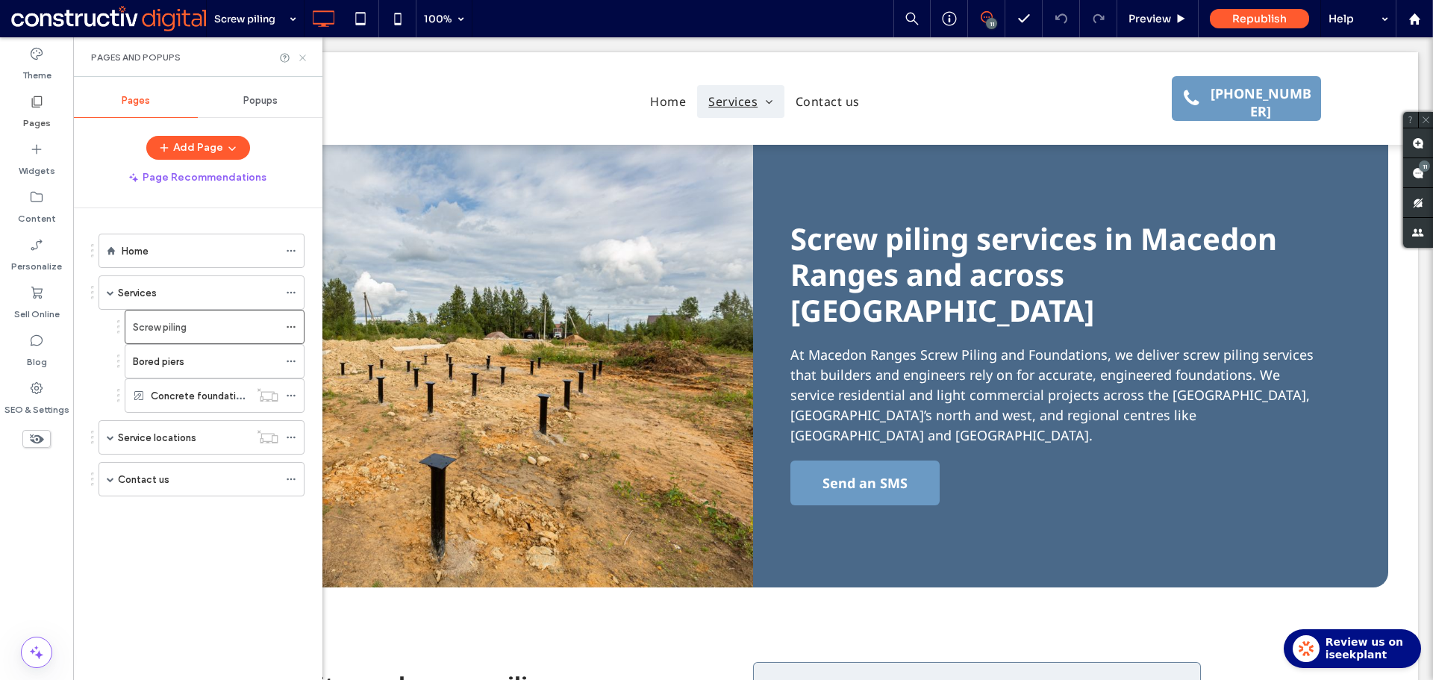
click at [301, 59] on use at bounding box center [302, 57] width 6 height 6
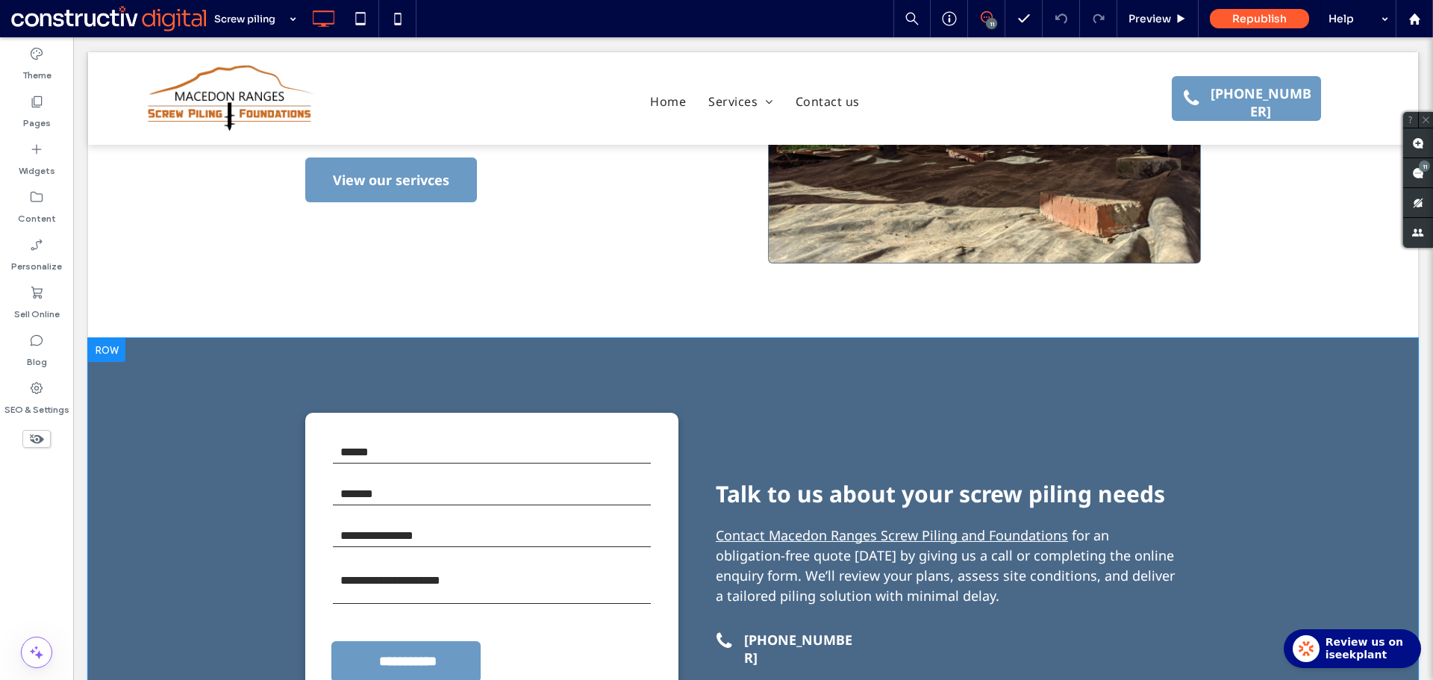
scroll to position [1567, 0]
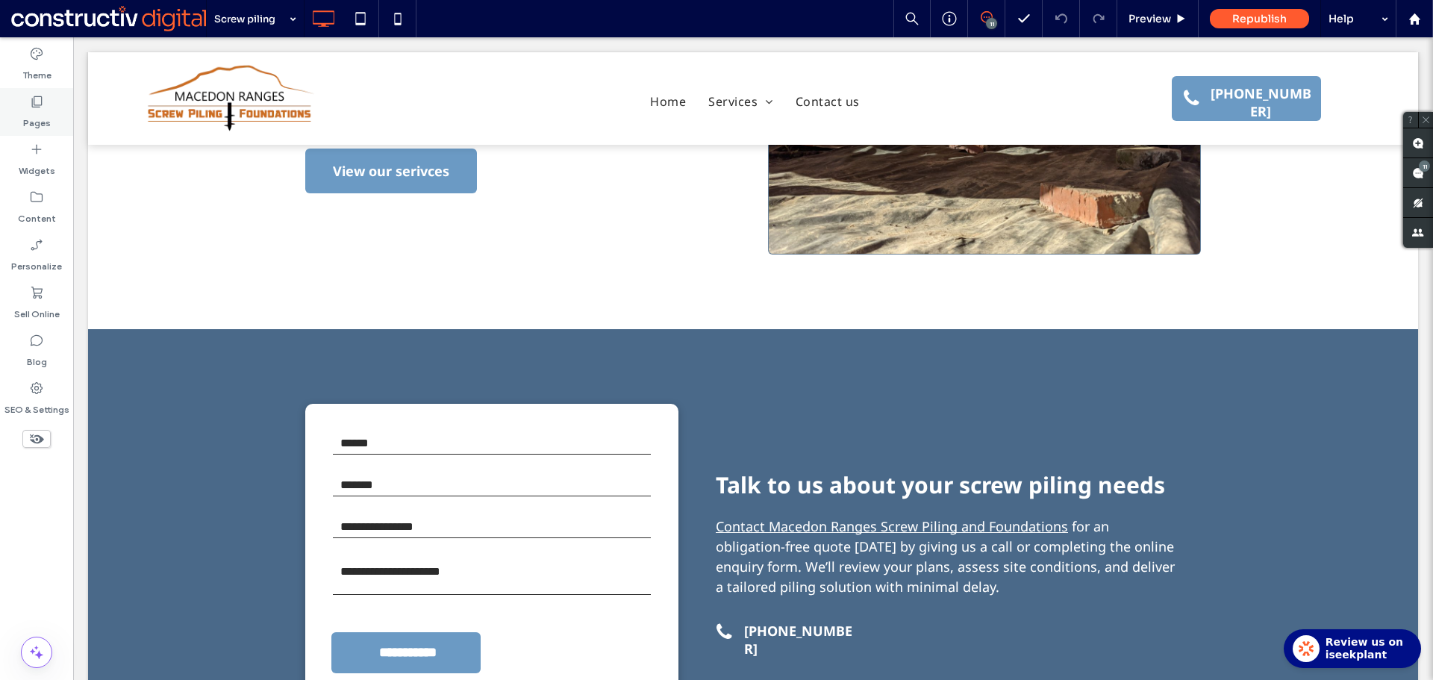
click at [34, 112] on label "Pages" at bounding box center [37, 119] width 28 height 21
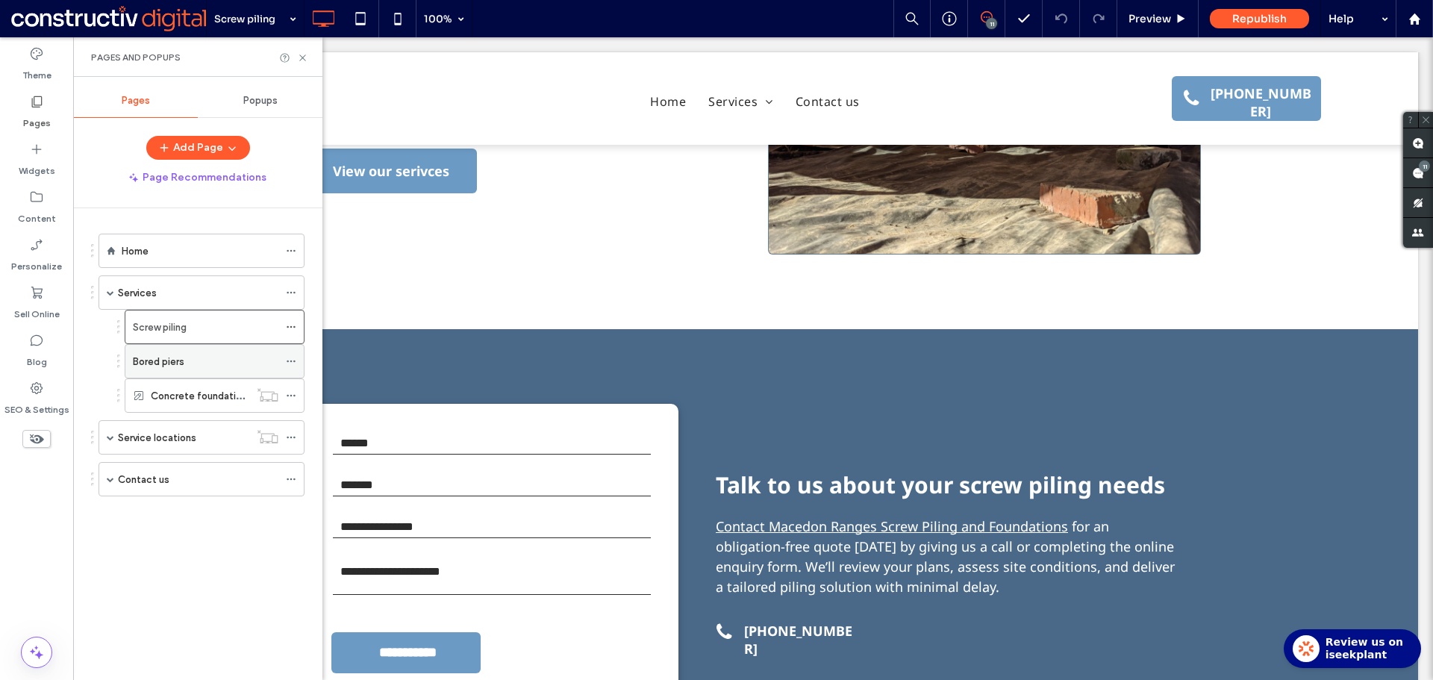
click at [187, 365] on div "Bored piers" at bounding box center [206, 361] width 146 height 16
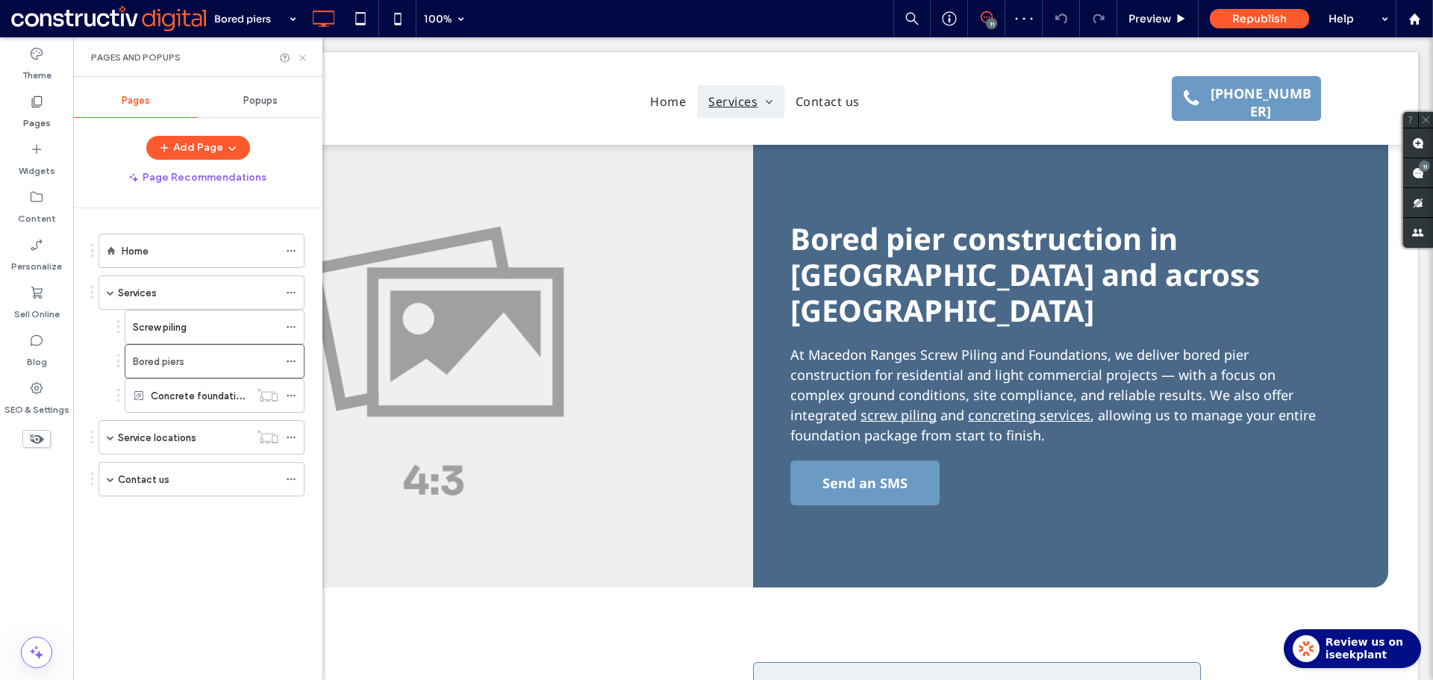
click at [302, 56] on icon at bounding box center [302, 57] width 11 height 11
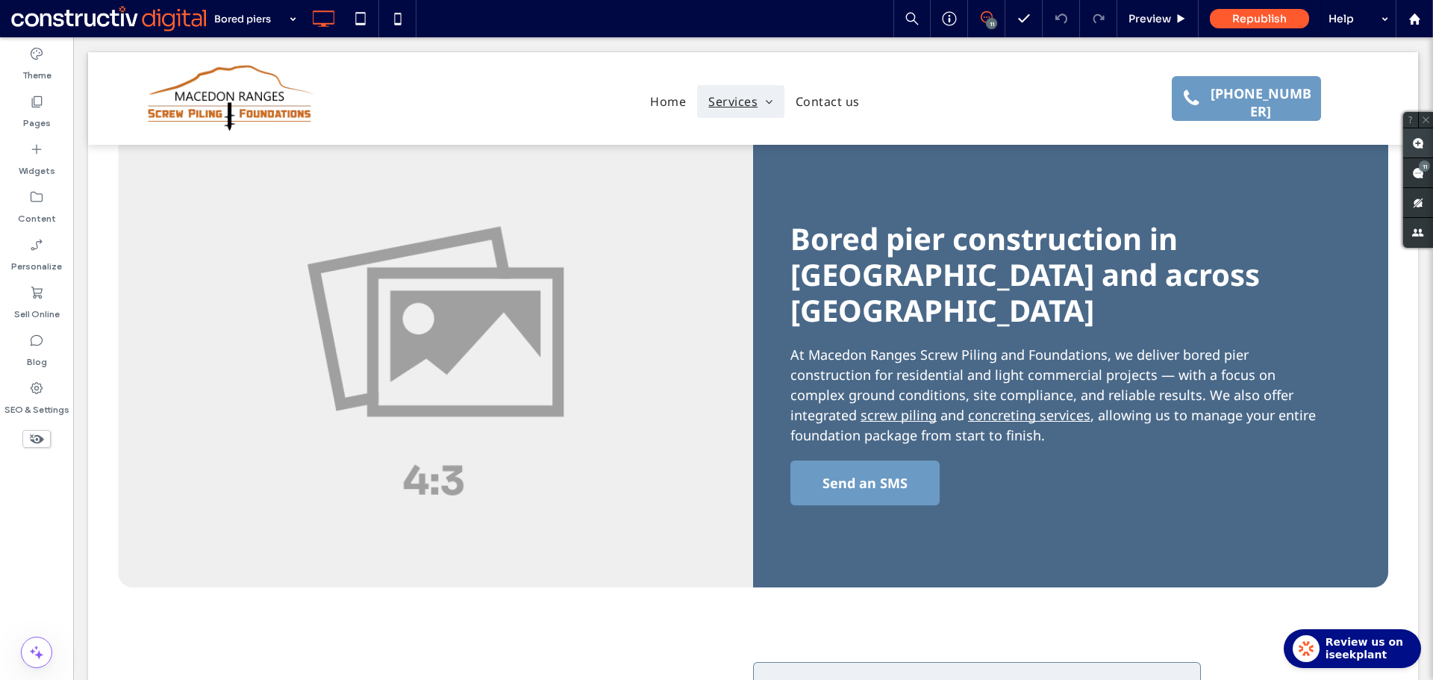
click at [1420, 143] on use at bounding box center [1418, 143] width 12 height 12
click at [445, 399] on div "Click To Paste" at bounding box center [435, 366] width 635 height 443
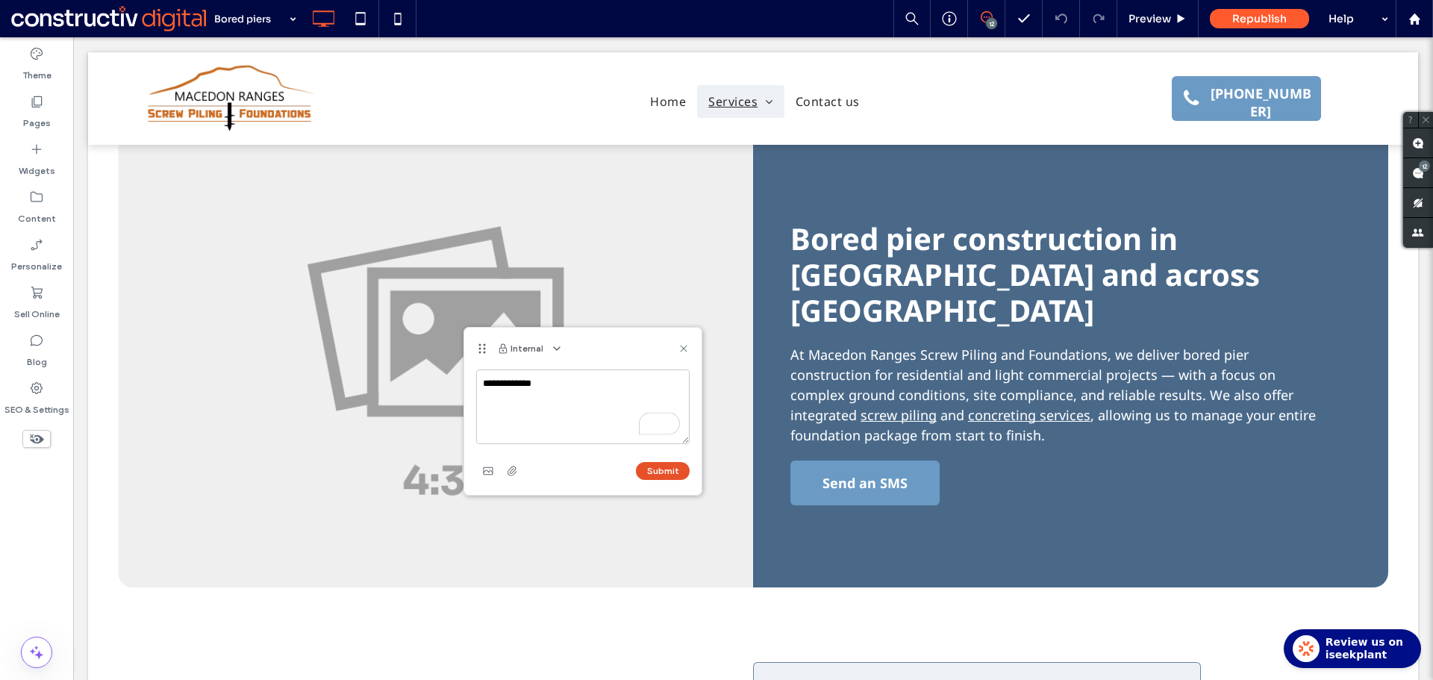
type textarea "**********"
click at [652, 468] on button "Submit" at bounding box center [663, 471] width 54 height 18
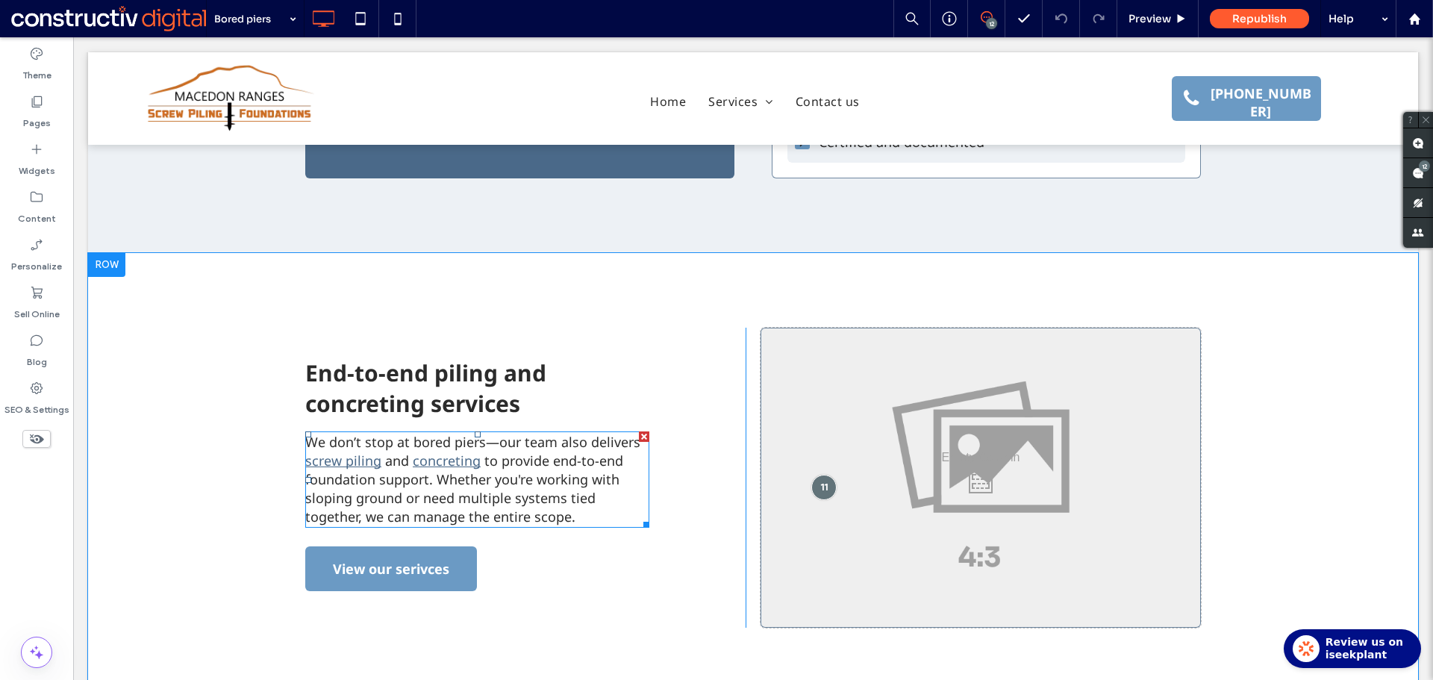
scroll to position [1194, 0]
click at [817, 472] on div at bounding box center [825, 486] width 28 height 28
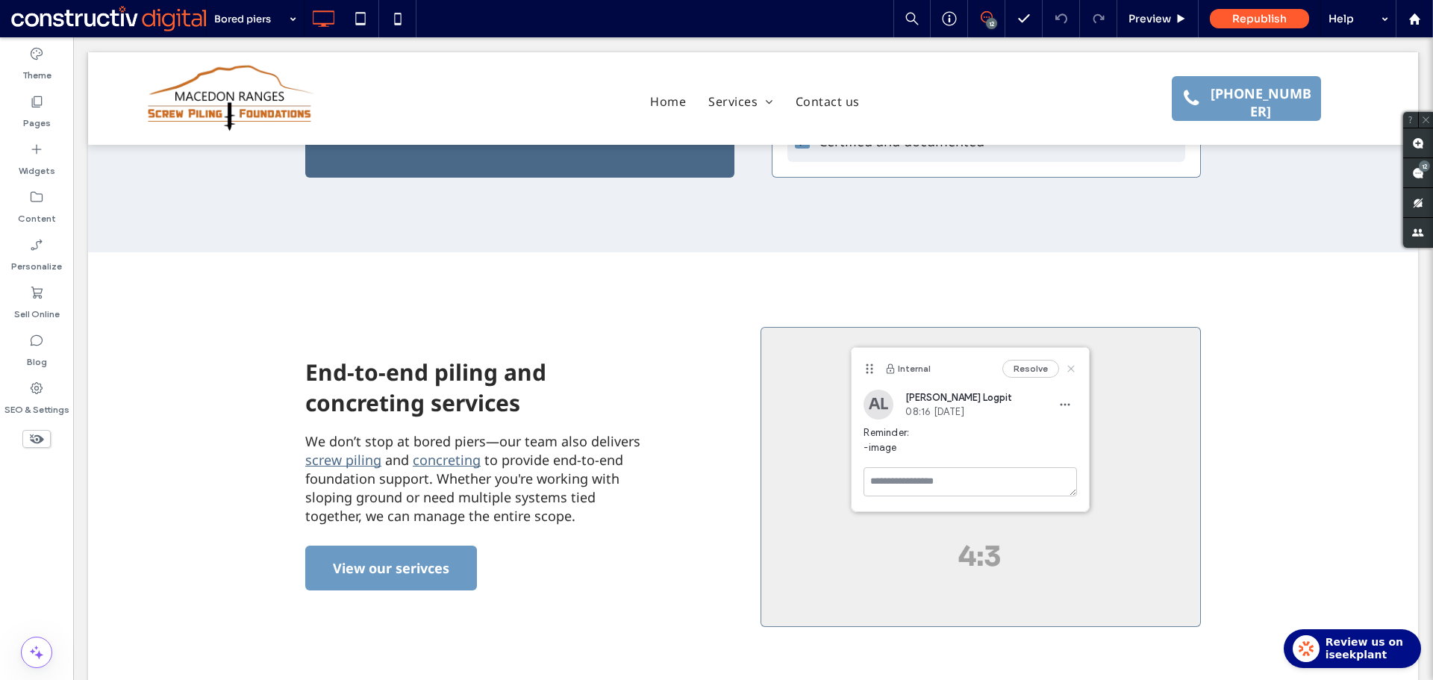
click at [1071, 366] on icon at bounding box center [1071, 369] width 12 height 12
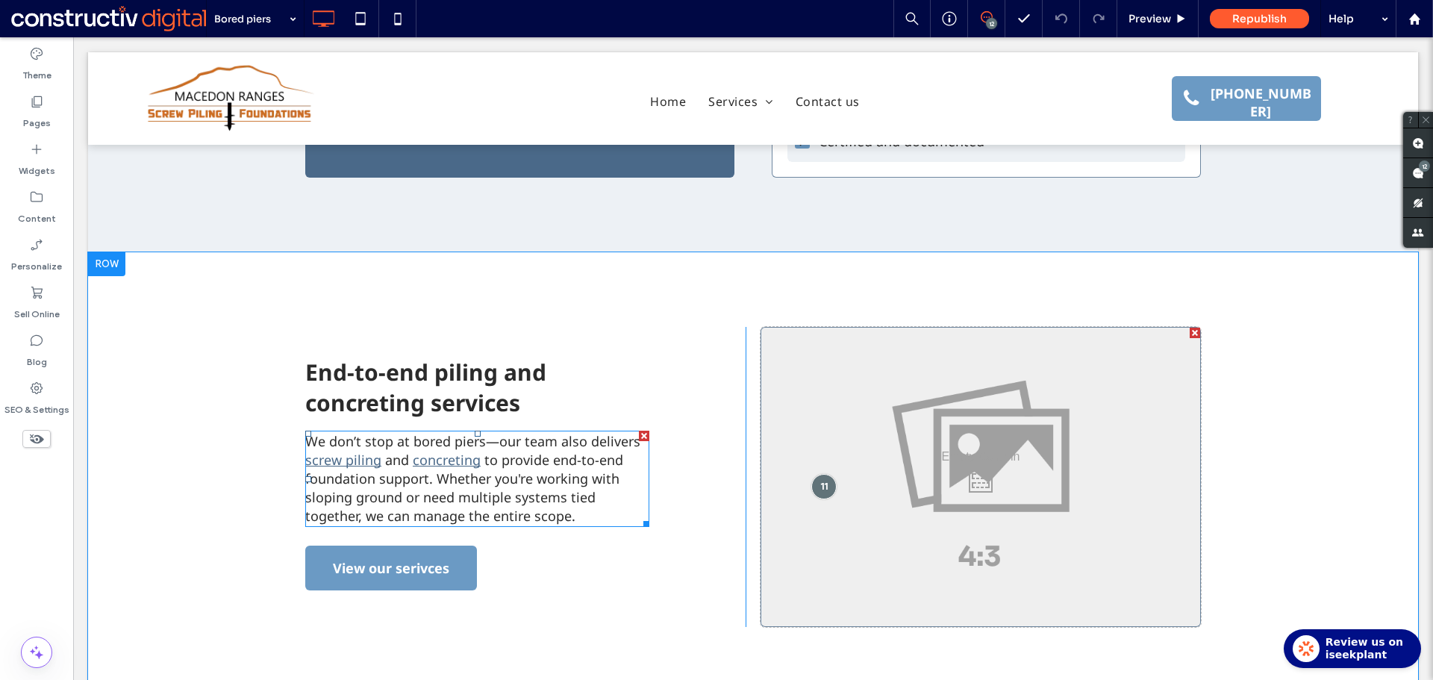
click at [486, 432] on span "We don’t stop at bored piers—our team also delivers" at bounding box center [472, 441] width 335 height 18
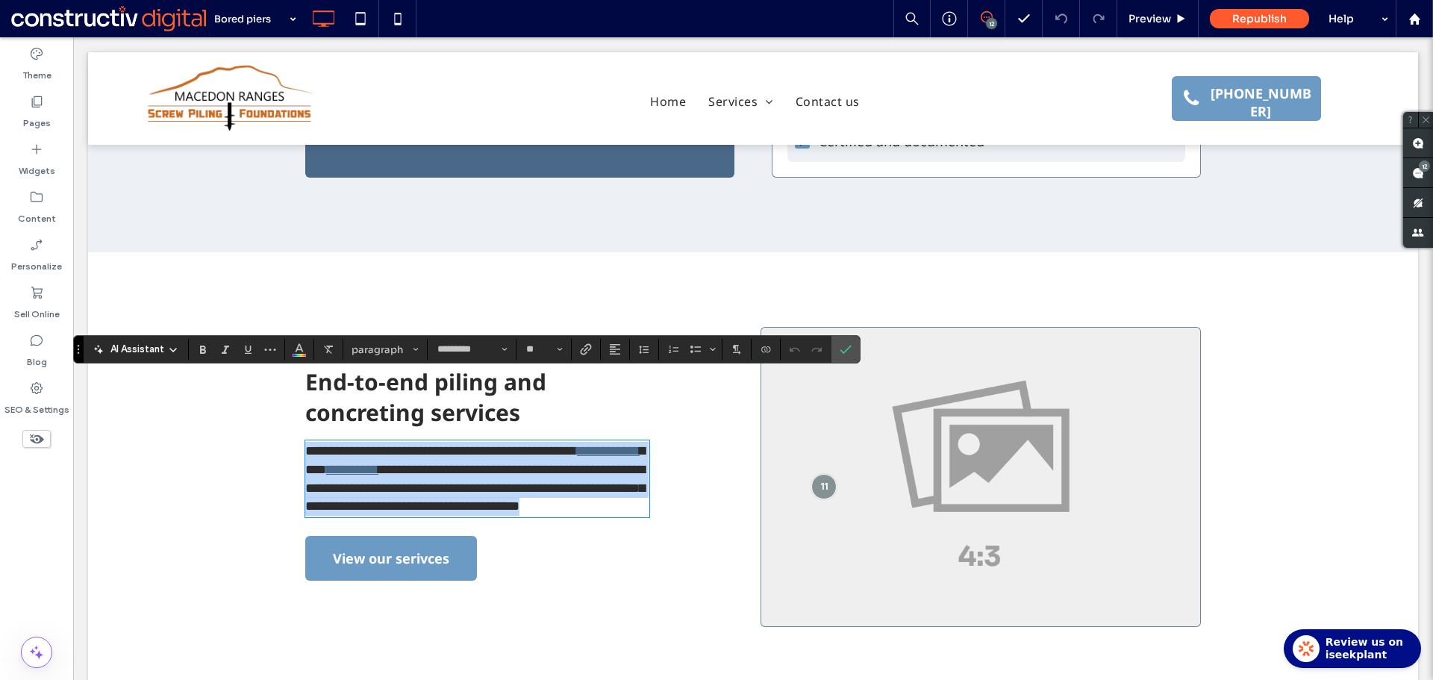
type input "*********"
type input "**"
click at [491, 444] on span "**********" at bounding box center [441, 450] width 272 height 13
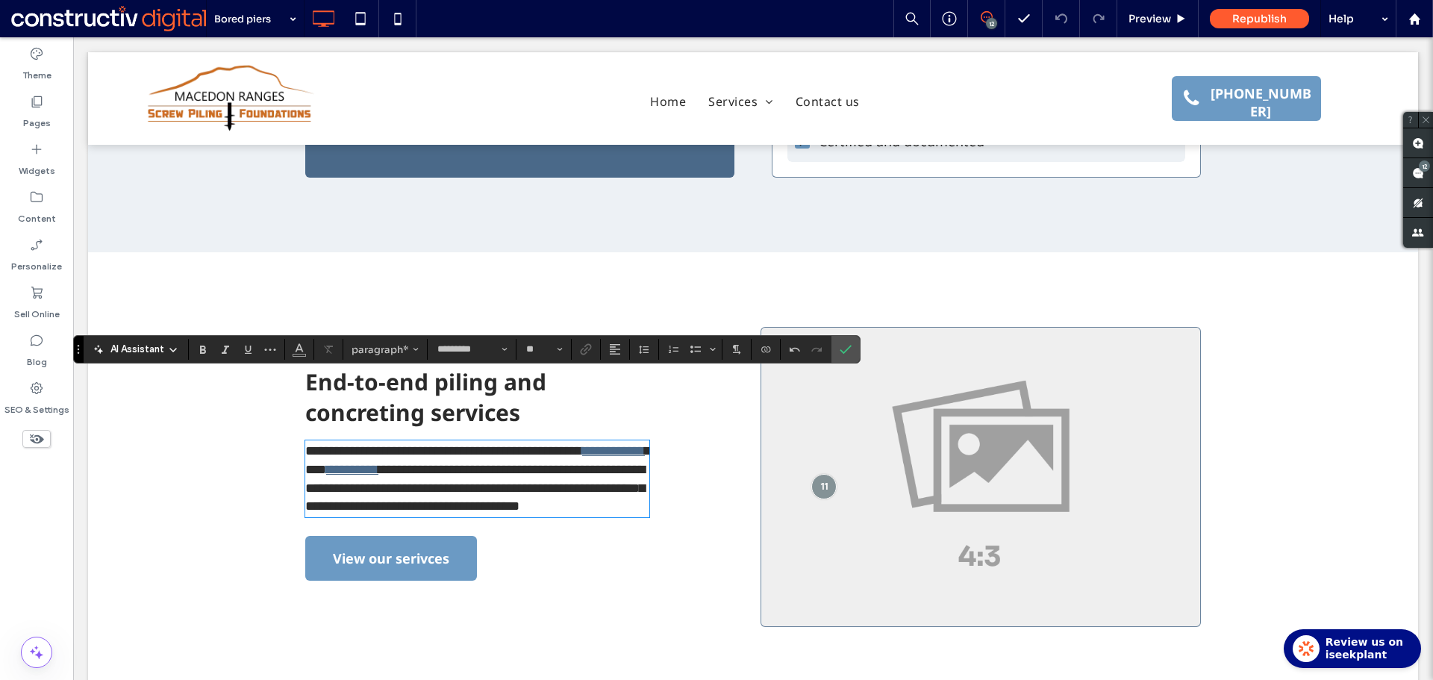
click at [477, 444] on span "**********" at bounding box center [443, 450] width 277 height 13
click at [852, 343] on label "Confirm" at bounding box center [845, 349] width 22 height 27
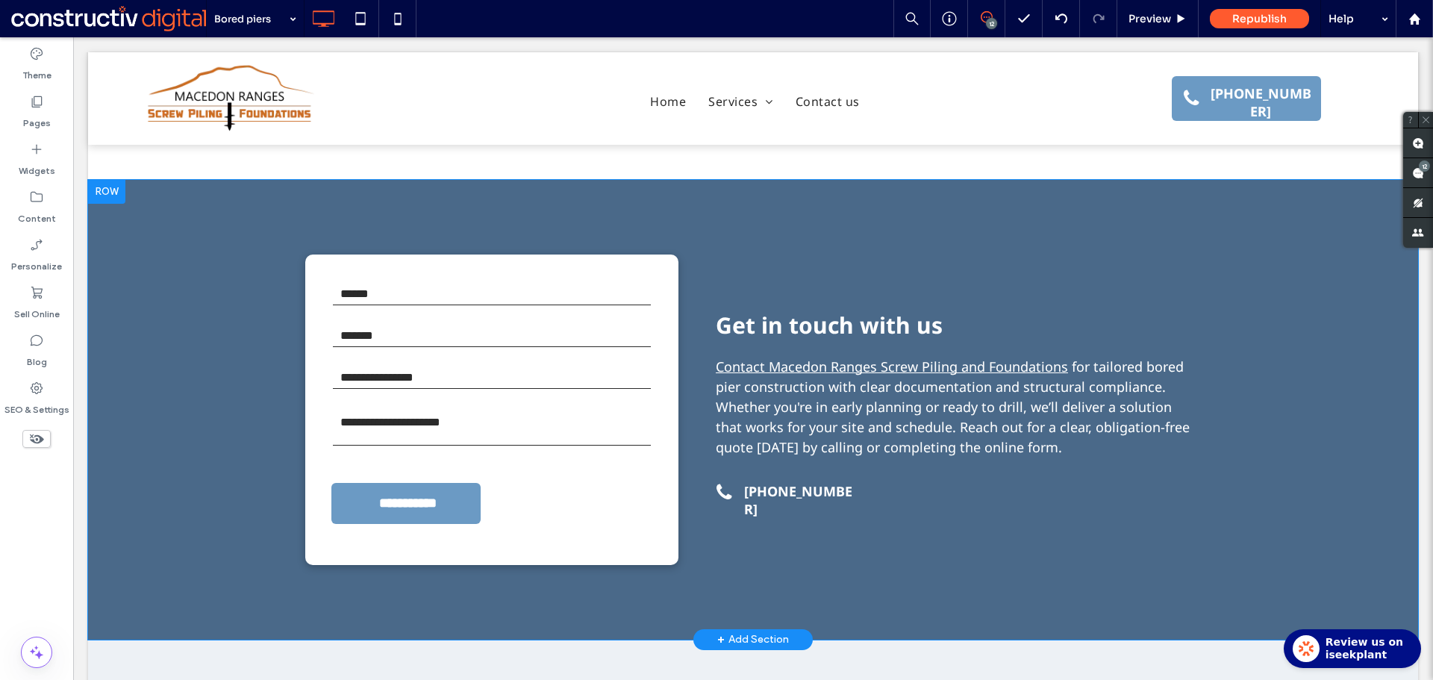
scroll to position [1717, 0]
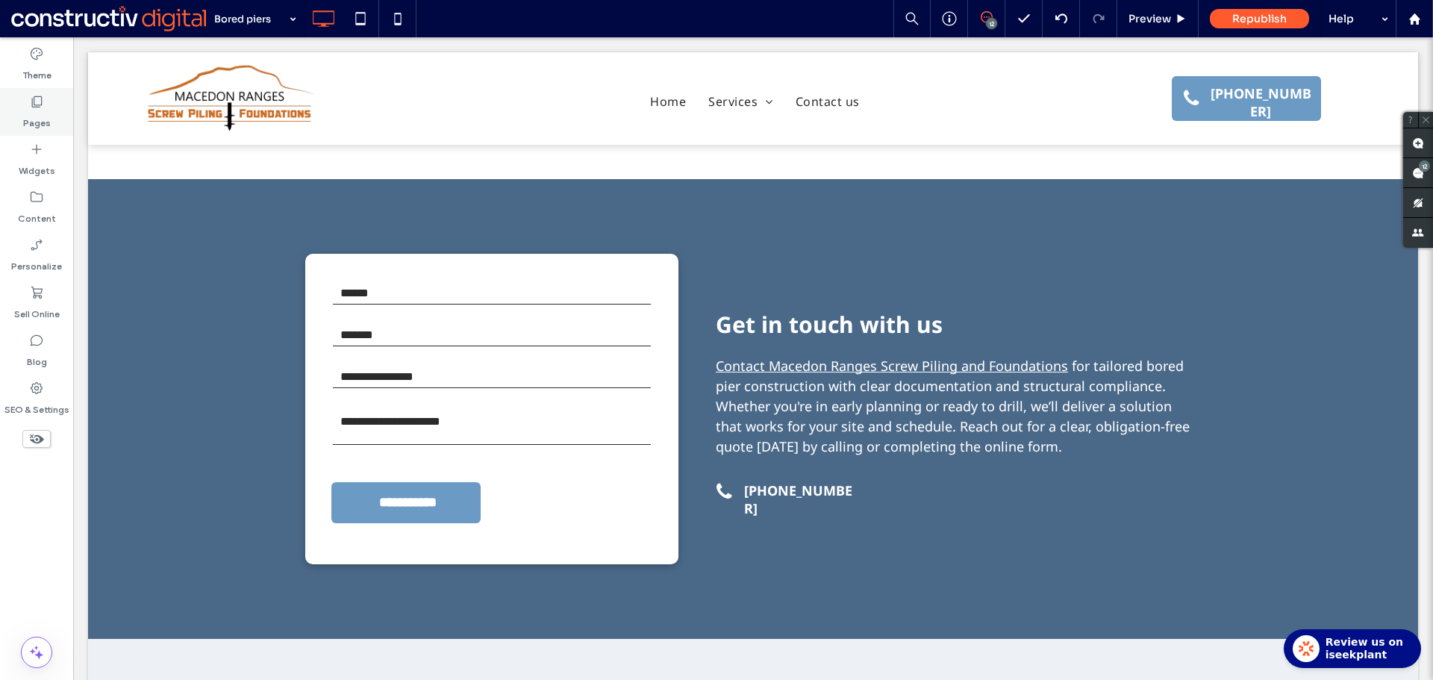
click at [56, 106] on div "Pages" at bounding box center [36, 112] width 73 height 48
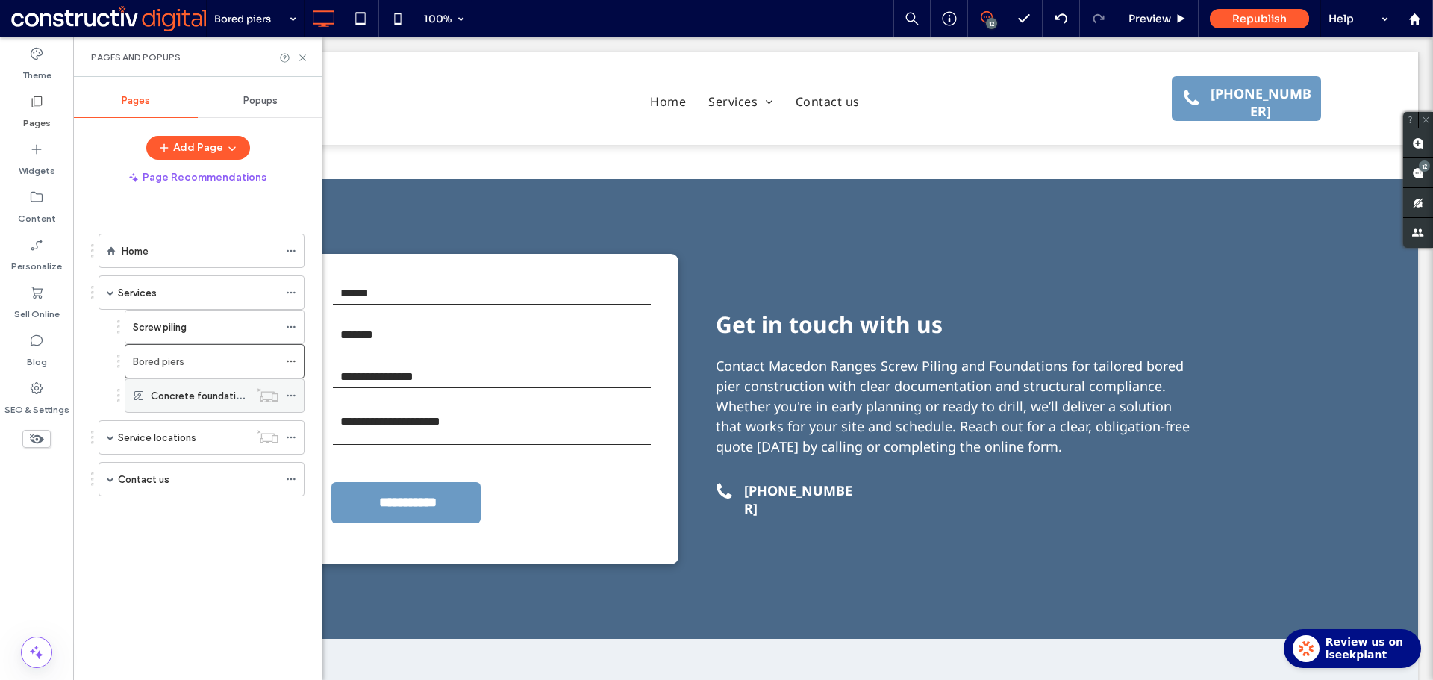
click at [169, 391] on label "Concrete foundations" at bounding box center [202, 396] width 102 height 26
click at [305, 57] on icon at bounding box center [302, 57] width 11 height 11
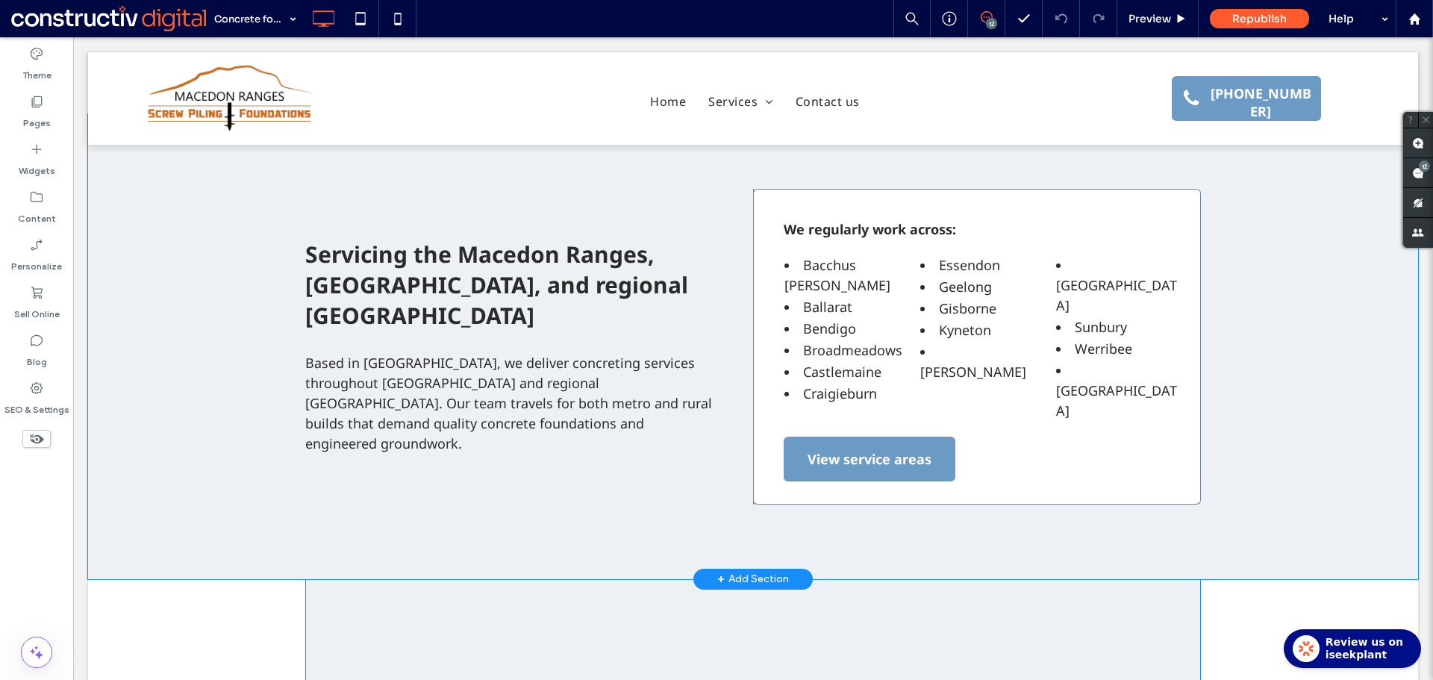
scroll to position [2143, 0]
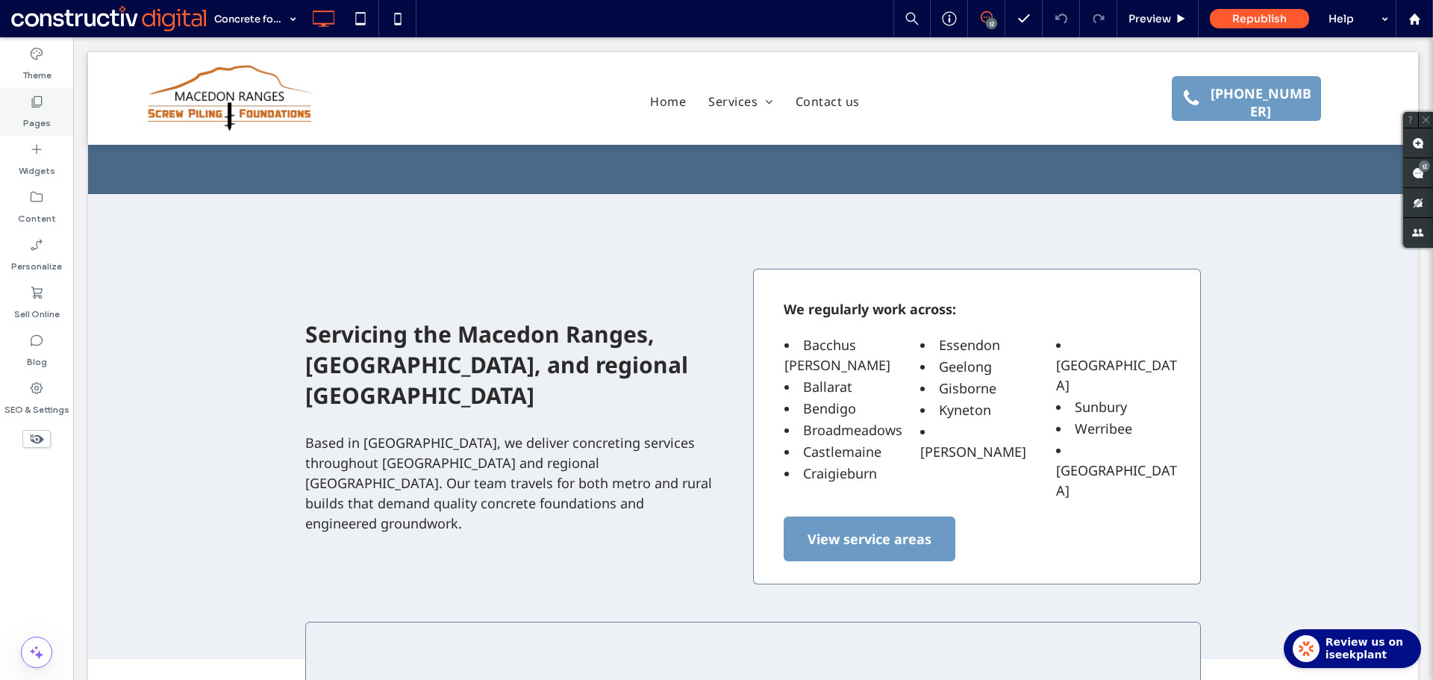
click at [36, 118] on label "Pages" at bounding box center [37, 119] width 28 height 21
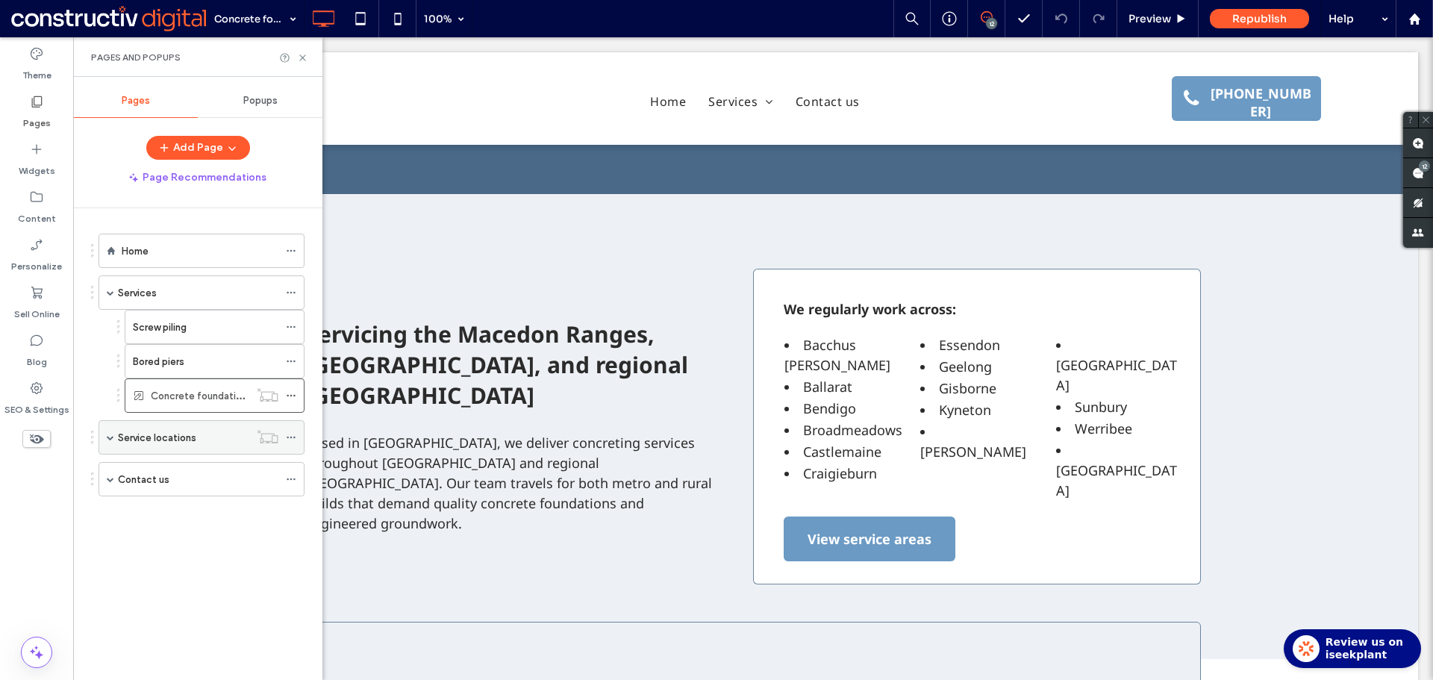
click at [174, 432] on label "Service locations" at bounding box center [157, 438] width 78 height 26
click at [307, 60] on icon at bounding box center [302, 57] width 11 height 11
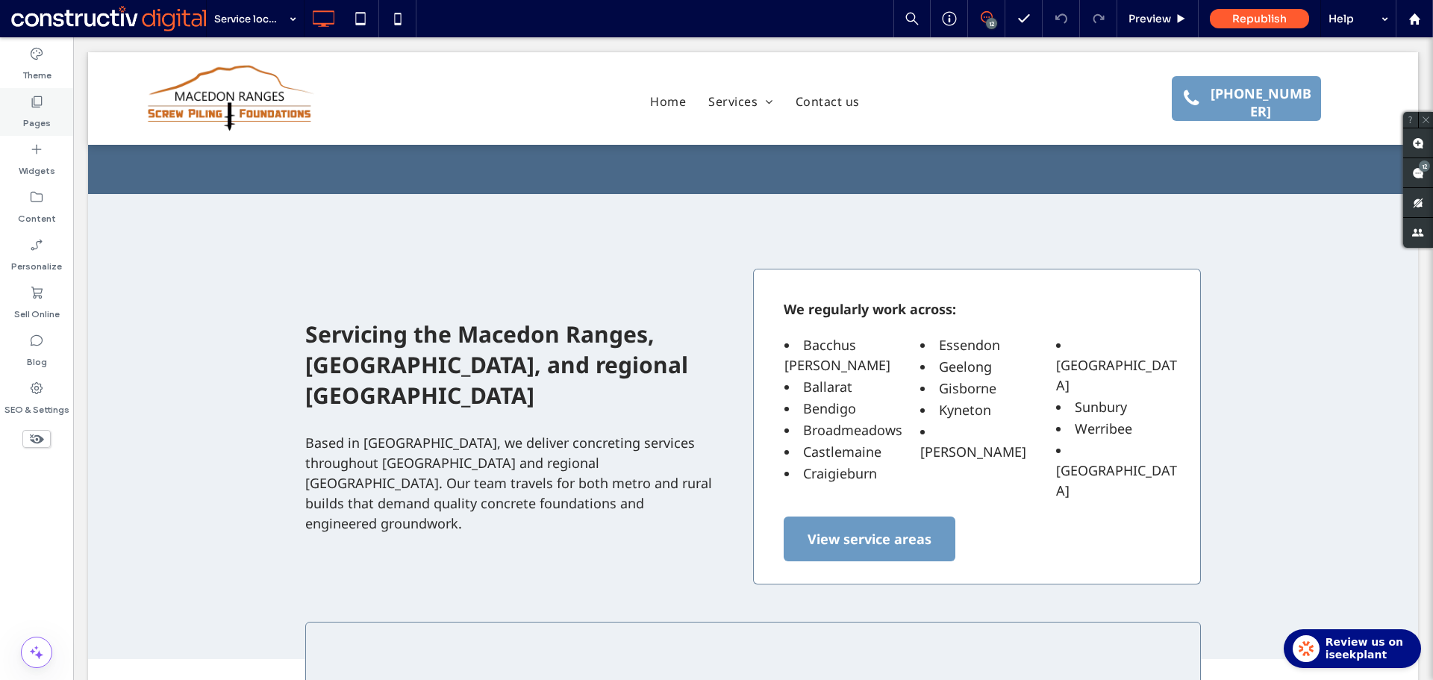
click at [31, 117] on label "Pages" at bounding box center [37, 119] width 28 height 21
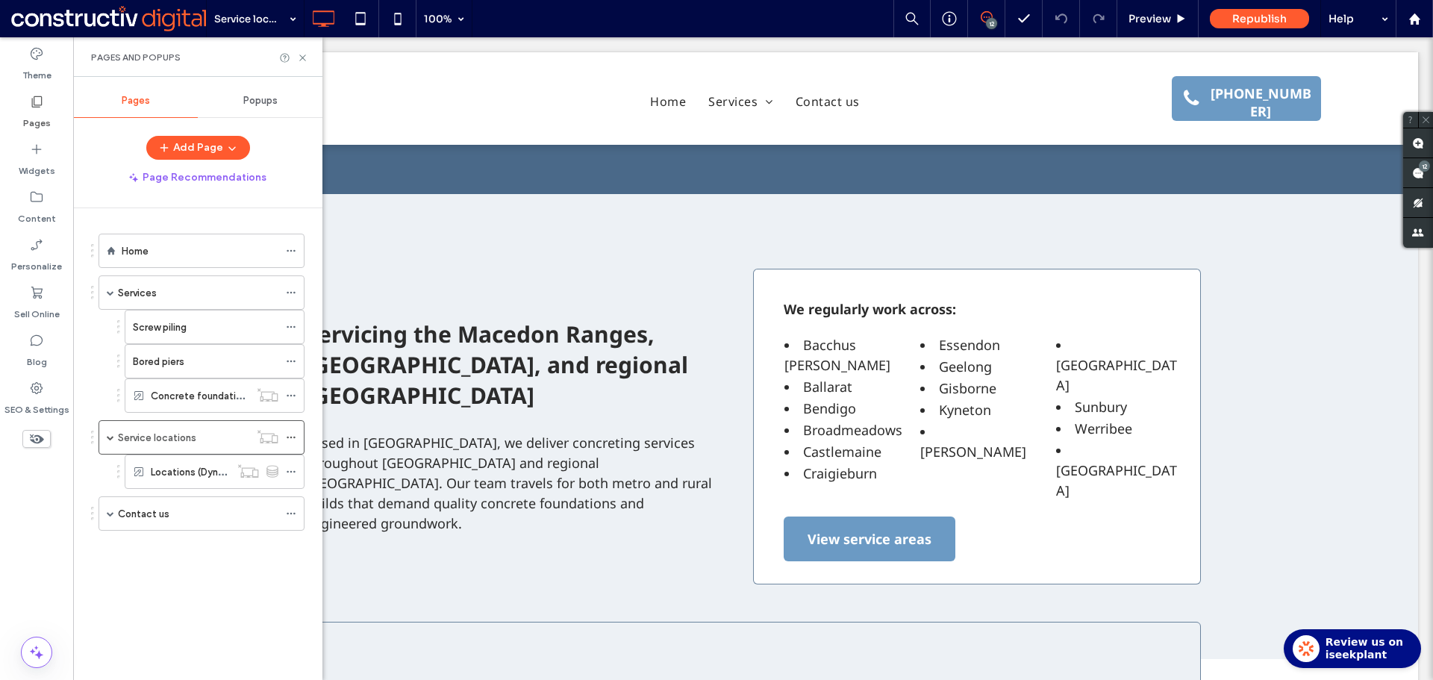
click at [175, 505] on div "Contact us" at bounding box center [198, 513] width 160 height 33
click at [195, 252] on div "Home" at bounding box center [200, 251] width 157 height 16
